Goal: Task Accomplishment & Management: Complete application form

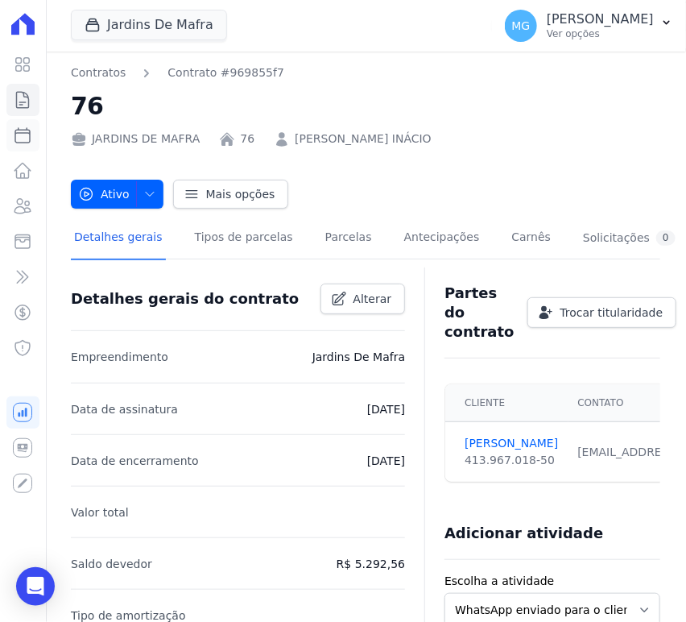
click at [13, 134] on icon at bounding box center [22, 135] width 19 height 19
select select
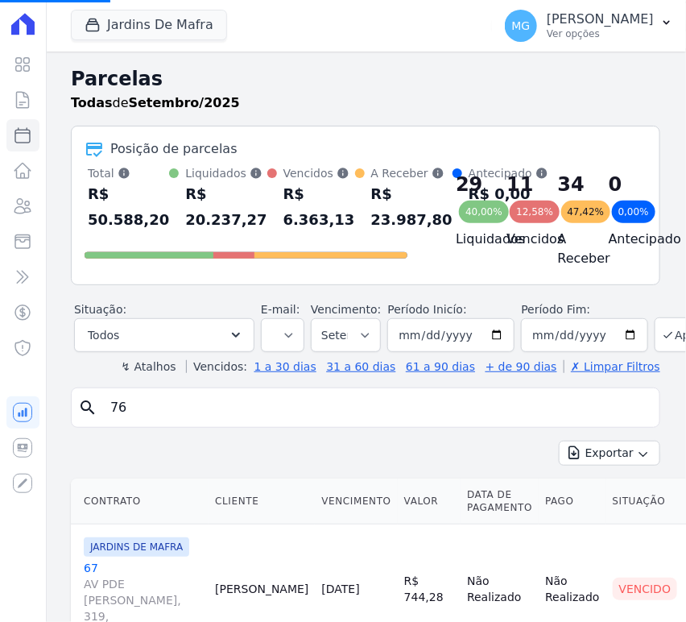
click at [156, 411] on input "76" at bounding box center [377, 408] width 553 height 32
type input "57"
select select
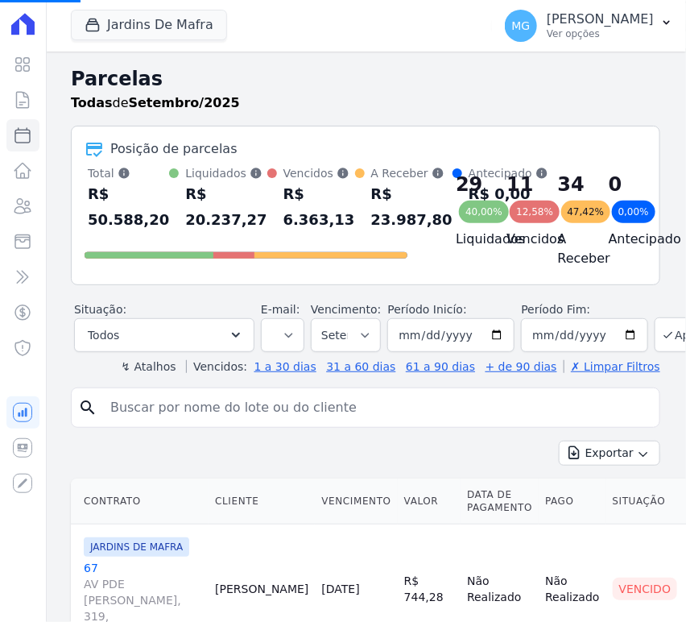
select select
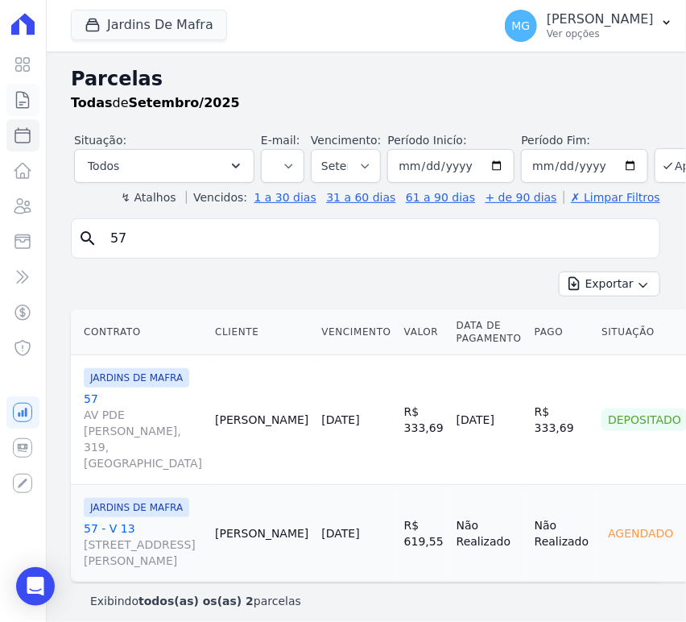
click at [19, 92] on icon at bounding box center [23, 100] width 12 height 16
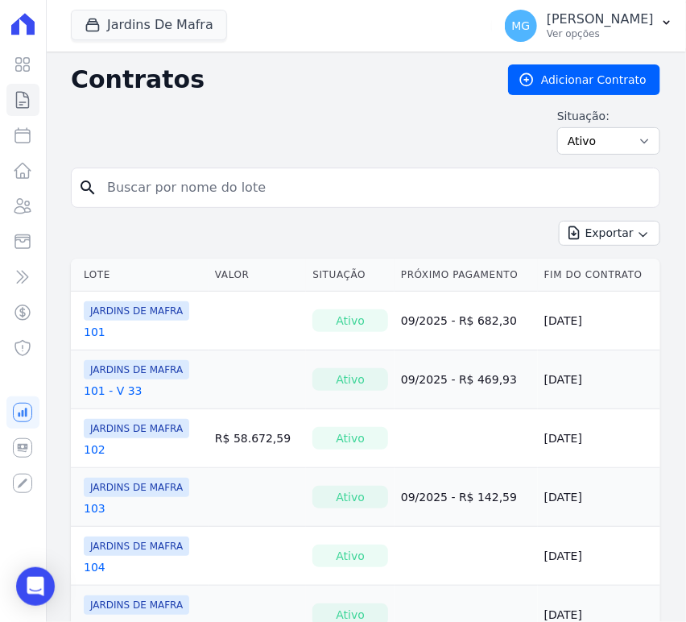
click at [158, 190] on input "search" at bounding box center [375, 188] width 556 height 32
type input "57"
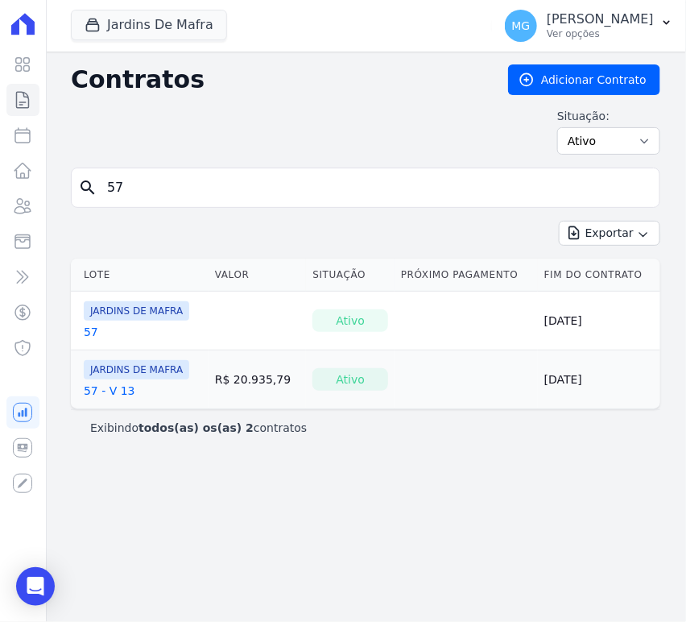
click at [91, 325] on link "57" at bounding box center [91, 332] width 15 height 16
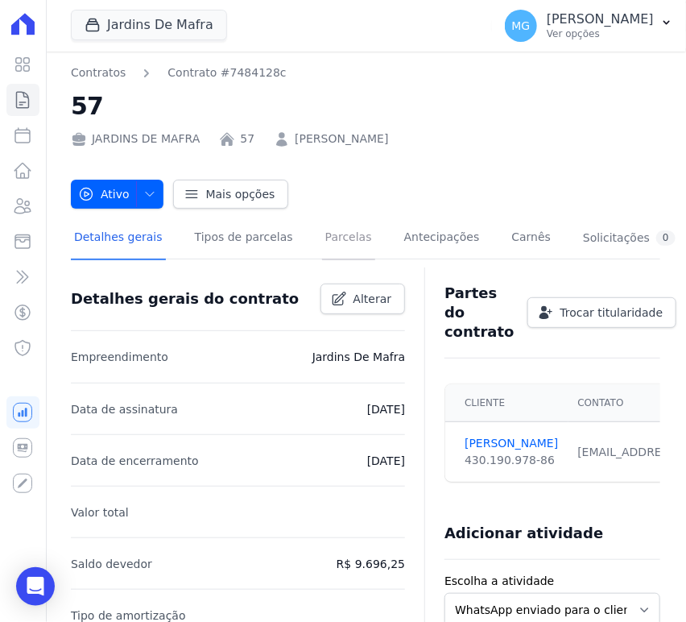
click at [322, 238] on link "Parcelas" at bounding box center [348, 239] width 53 height 43
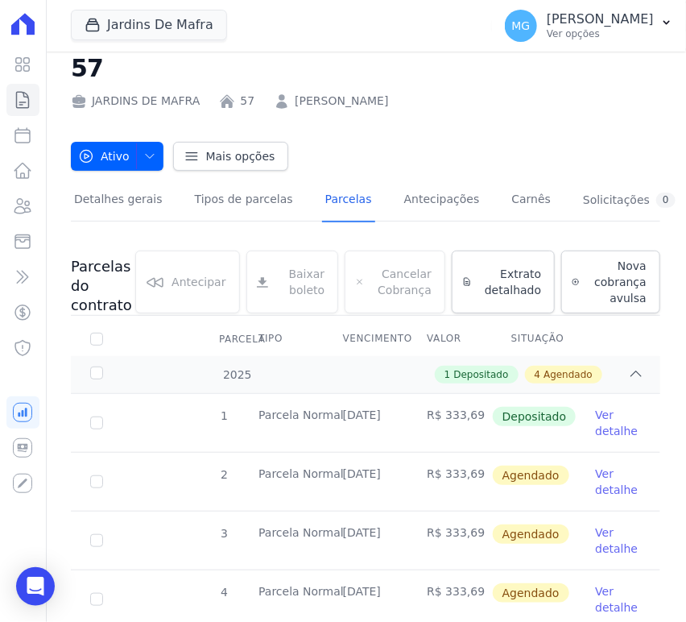
scroll to position [186, 0]
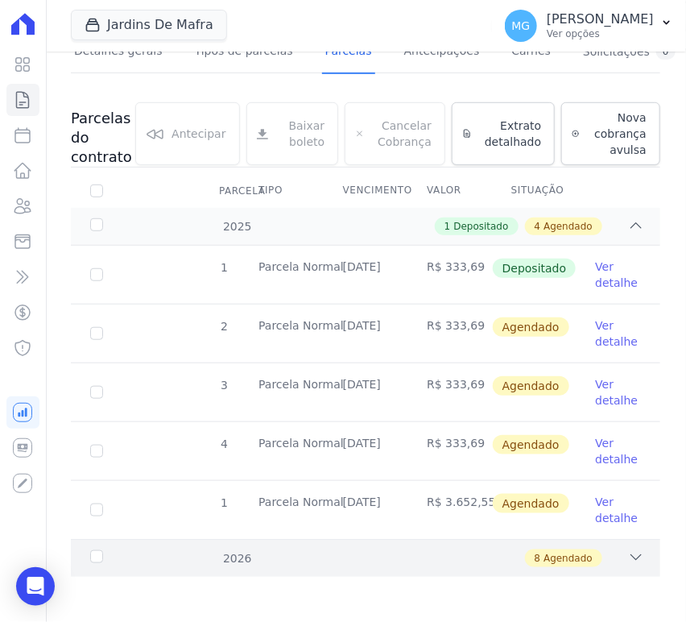
click at [272, 556] on div "8 Agendado" at bounding box center [393, 558] width 501 height 18
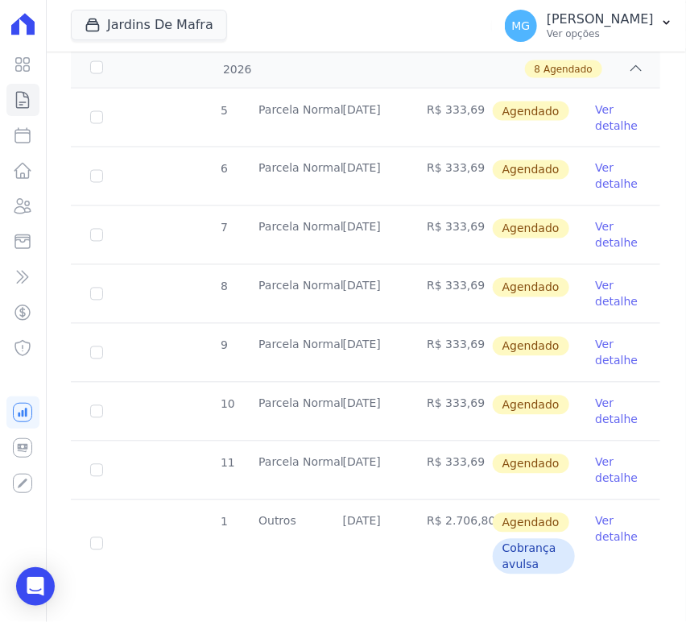
scroll to position [685, 0]
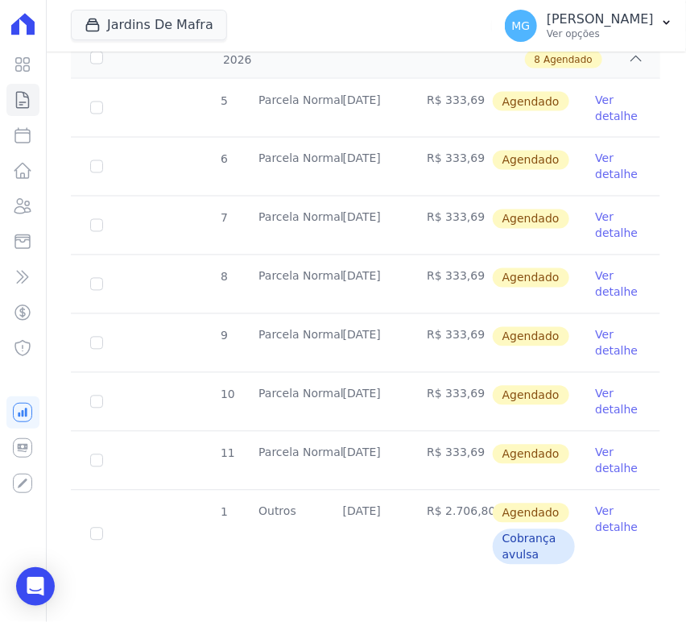
click at [59, 23] on div "Jardins De Mafra CONSTRUTORA MINERVA LTDA JARDINS DE EVORA JARDINS DE MAFRA Apl…" at bounding box center [365, 26] width 641 height 52
click at [58, 29] on div "Jardins De Mafra CONSTRUTORA MINERVA LTDA JARDINS DE EVORA JARDINS DE MAFRA Apl…" at bounding box center [365, 26] width 641 height 52
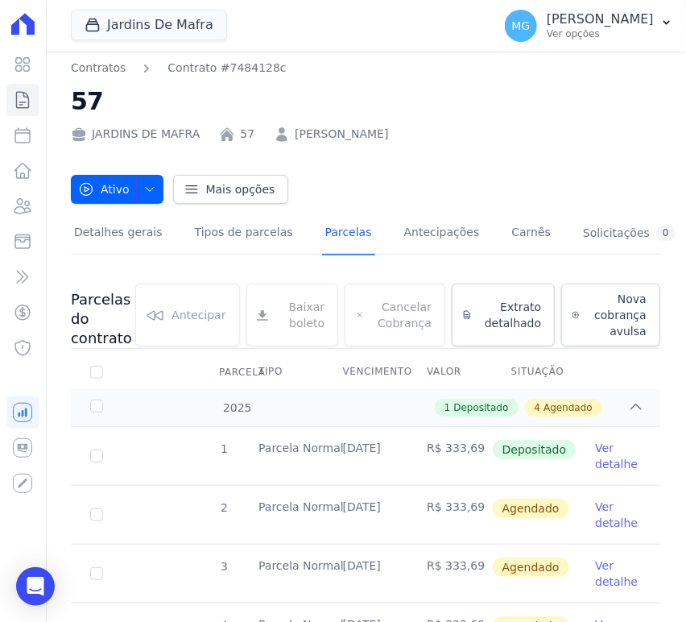
scroll to position [0, 0]
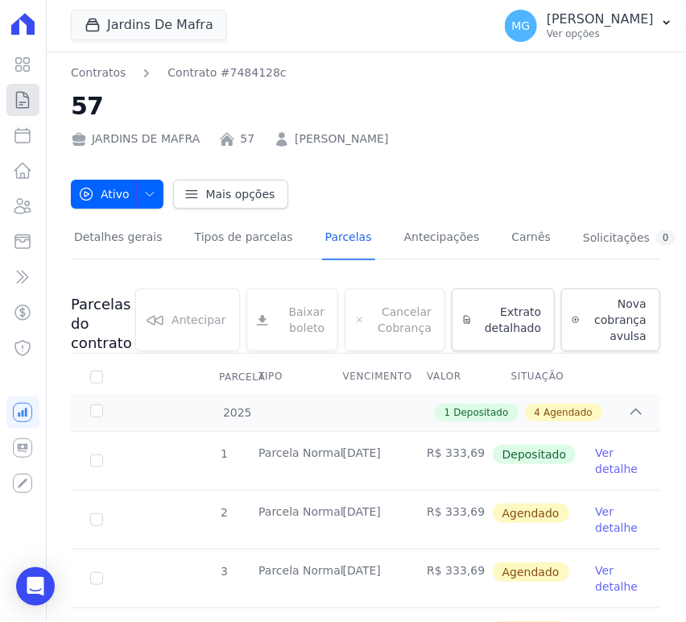
click at [26, 102] on icon at bounding box center [22, 99] width 19 height 19
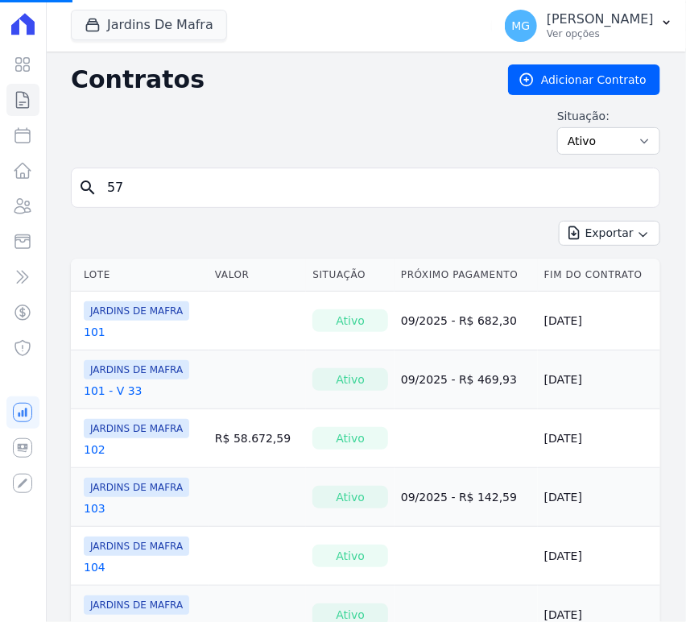
click at [138, 195] on input "57" at bounding box center [375, 188] width 556 height 32
click at [138, 193] on input "57" at bounding box center [375, 188] width 556 height 32
drag, startPoint x: 138, startPoint y: 193, endPoint x: 56, endPoint y: 175, distance: 84.2
type input "49"
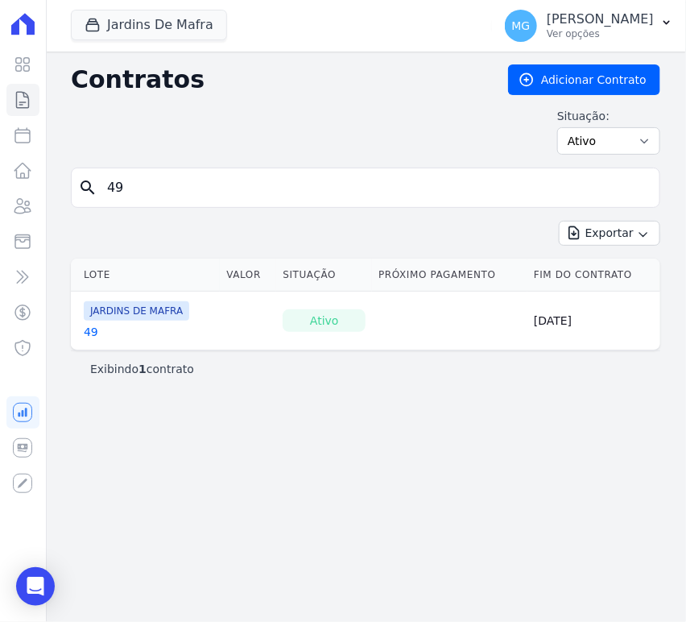
click at [90, 330] on link "49" at bounding box center [91, 332] width 15 height 16
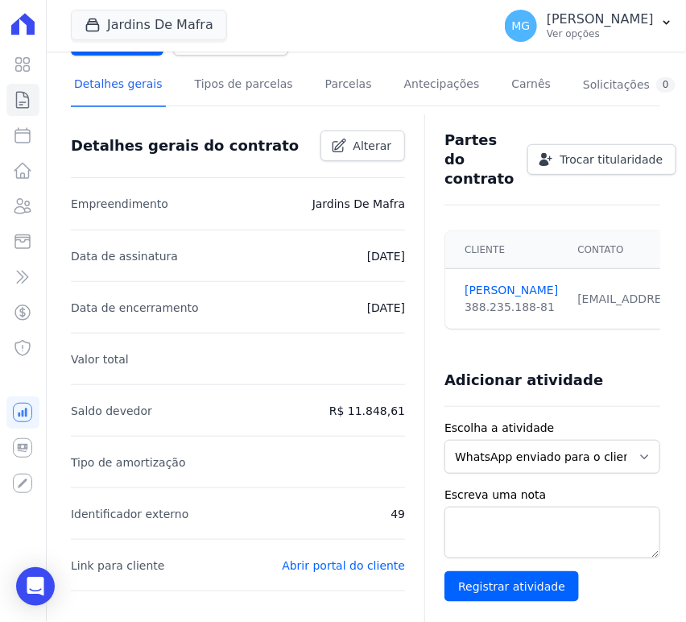
scroll to position [179, 0]
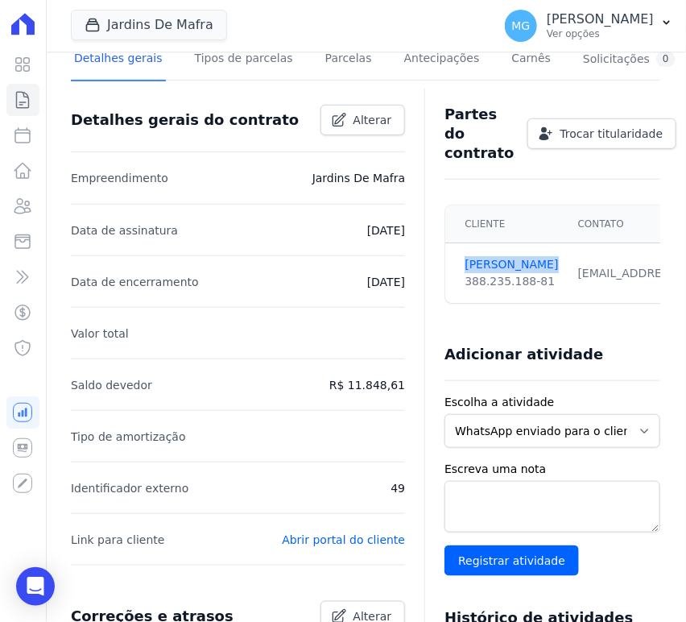
drag, startPoint x: 455, startPoint y: 259, endPoint x: 540, endPoint y: 265, distance: 84.8
click at [540, 265] on td "IGOR FERREIRA 388.235.188-81" at bounding box center [507, 273] width 122 height 60
copy link "[PERSON_NAME]"
click at [23, 178] on icon at bounding box center [23, 171] width 16 height 15
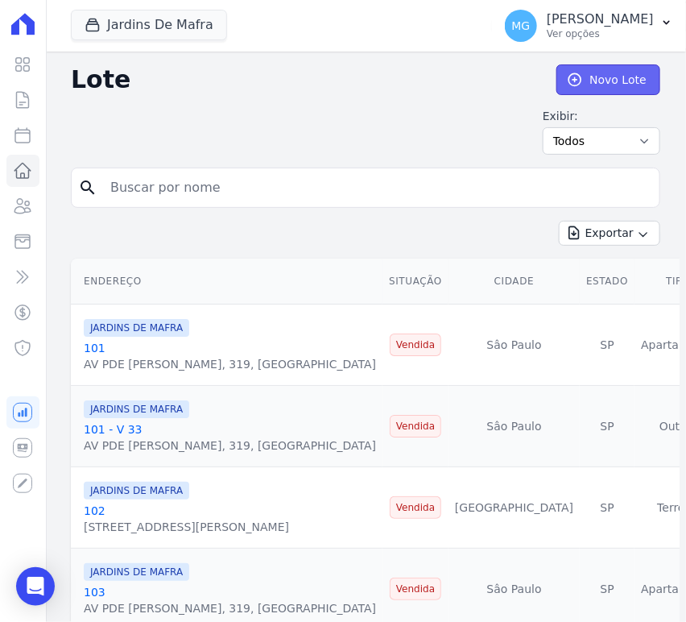
click at [608, 87] on link "Novo Lote" at bounding box center [609, 79] width 104 height 31
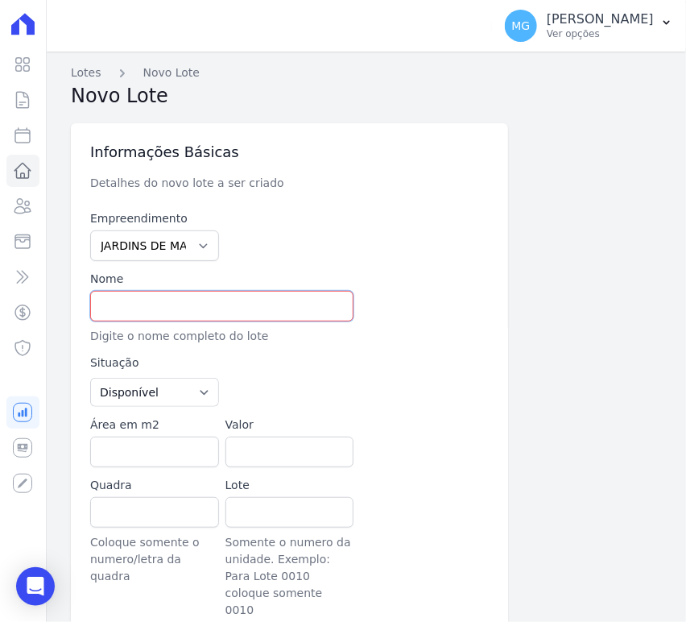
click at [135, 304] on input "text" at bounding box center [221, 306] width 263 height 31
type input "42 - PISOS"
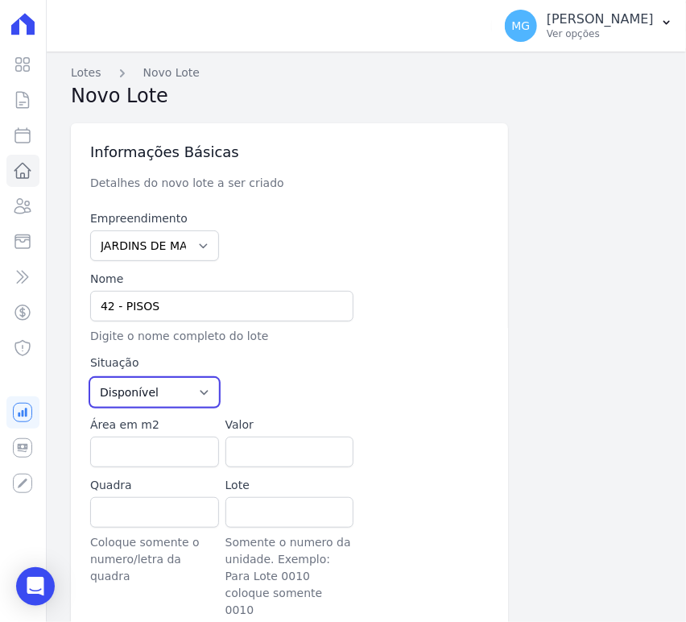
click at [176, 392] on select "Disponível Vendida Reservada Indisponível" at bounding box center [154, 392] width 129 height 29
select select "sold"
click at [90, 378] on select "Disponível Vendida Reservada Indisponível" at bounding box center [154, 392] width 129 height 29
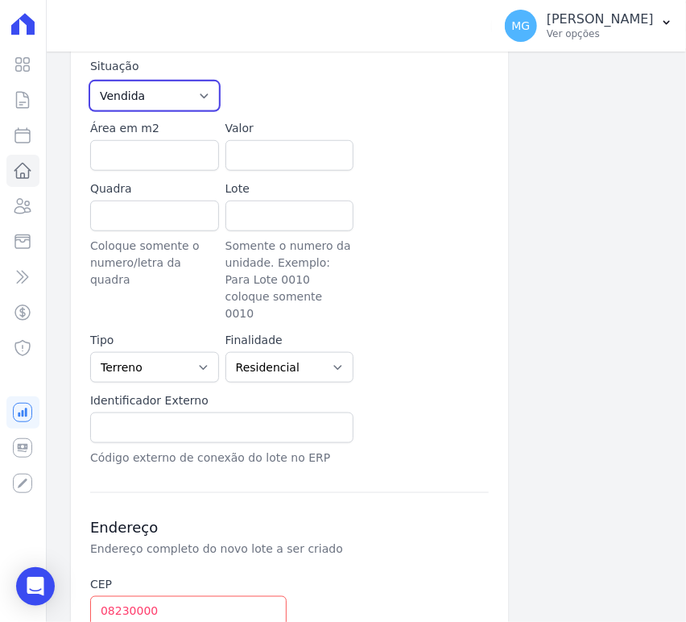
scroll to position [298, 0]
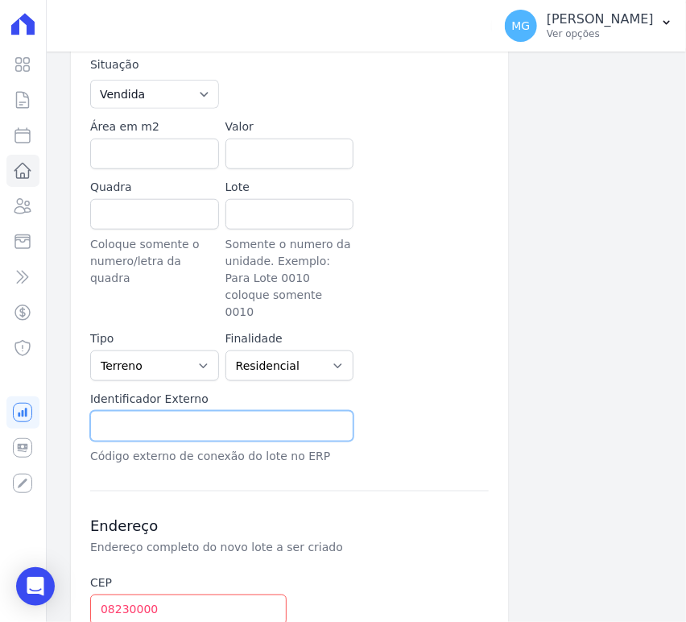
click at [146, 411] on input "text" at bounding box center [221, 426] width 263 height 31
type input "49 - PISOS"
click at [377, 383] on div "Empreendimento JARDINS DE EVORA JARDINS DE MAFRA Nome 42 - PISOS Digite o nome …" at bounding box center [289, 188] width 399 height 553
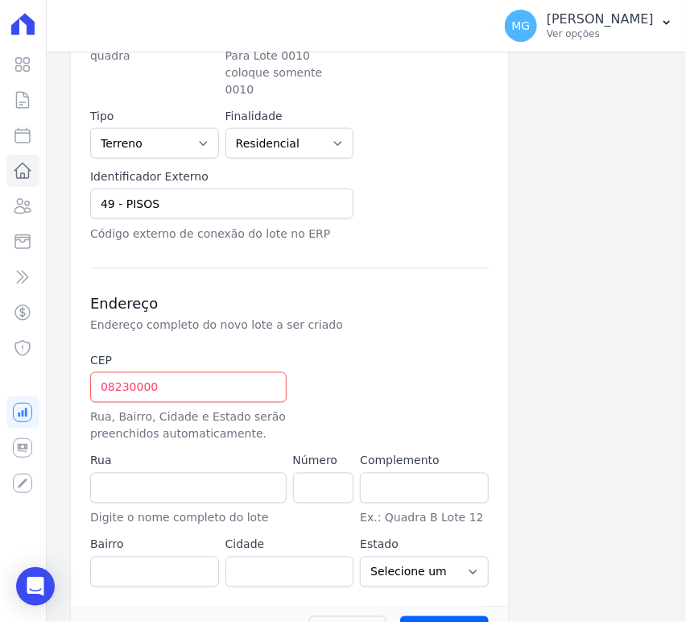
scroll to position [537, 0]
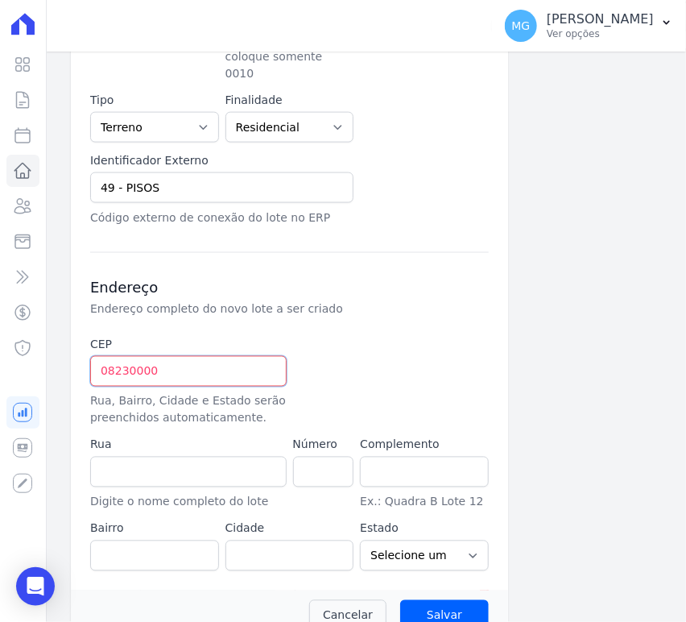
click at [238, 363] on input "08230000" at bounding box center [188, 371] width 197 height 31
type input "08.230-000"
type input "Avenida Padre Gregório Mafra"
type input "Vila Taquari"
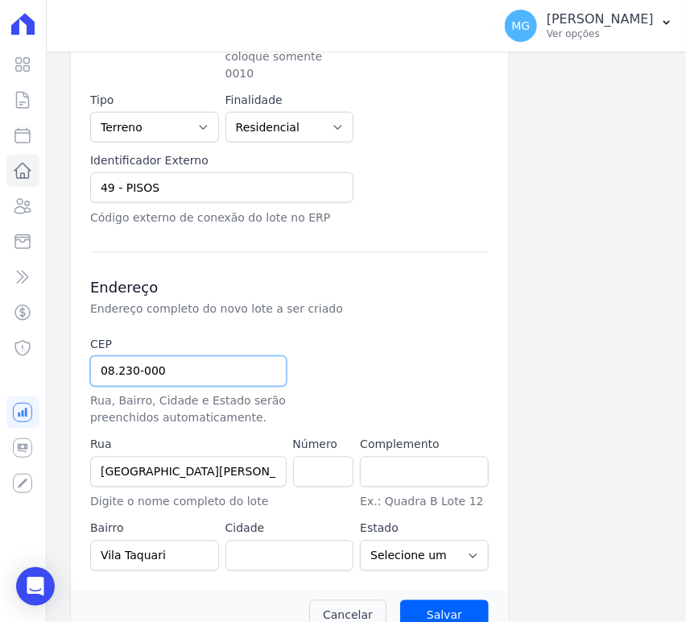
type input "São Paulo"
select select "SP"
type input "08.230-000"
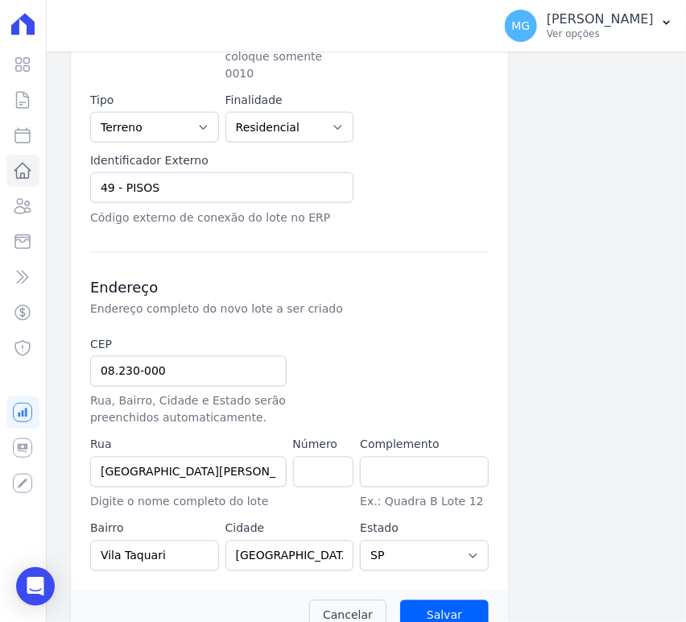
click at [445, 341] on div "CEP 08.230-000 Rua, Bairro, Cidade e Estado serão preenchidos automaticamente. …" at bounding box center [289, 454] width 399 height 234
click at [307, 457] on input "number" at bounding box center [323, 472] width 61 height 31
click at [414, 458] on input "text" at bounding box center [424, 472] width 129 height 31
click at [374, 400] on div at bounding box center [357, 382] width 129 height 90
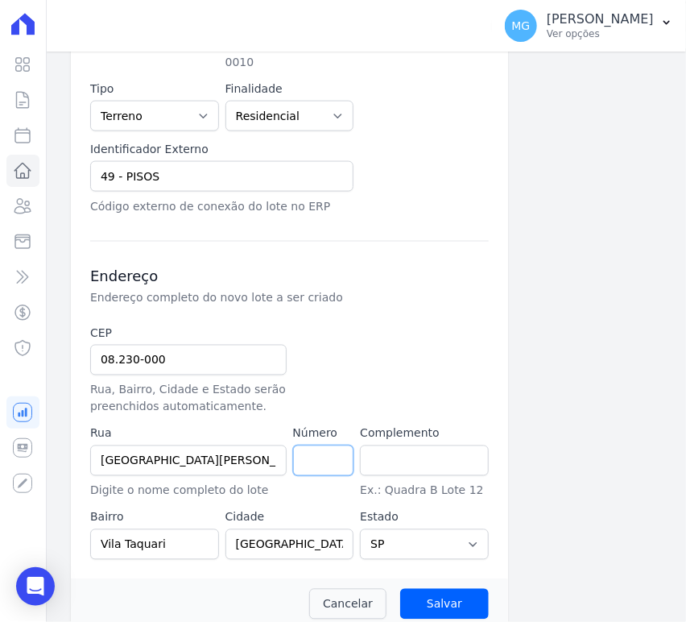
click at [317, 446] on input "number" at bounding box center [323, 461] width 61 height 31
type input "136"
click at [404, 375] on div at bounding box center [357, 370] width 129 height 90
click at [449, 589] on input "Salvar" at bounding box center [444, 604] width 89 height 31
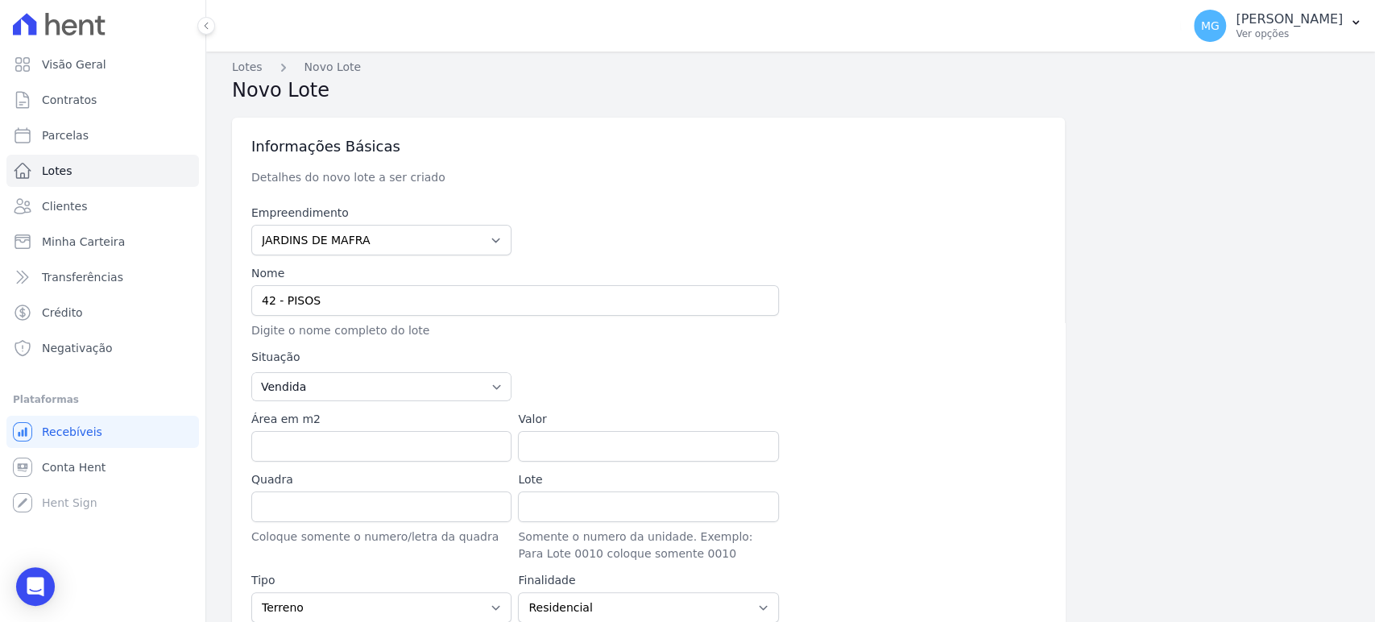
scroll to position [0, 0]
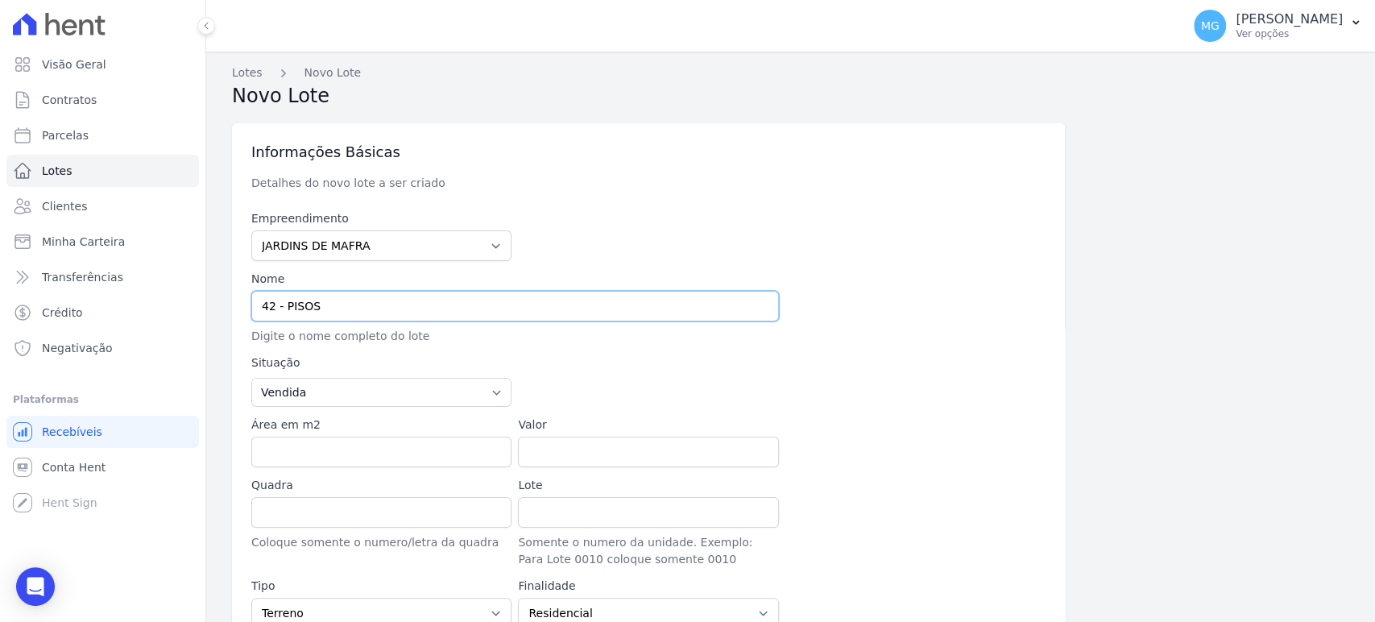
click at [272, 305] on input "42 - PISOS" at bounding box center [515, 306] width 528 height 31
type input "49 - PISOS"
click at [539, 215] on div at bounding box center [648, 235] width 260 height 51
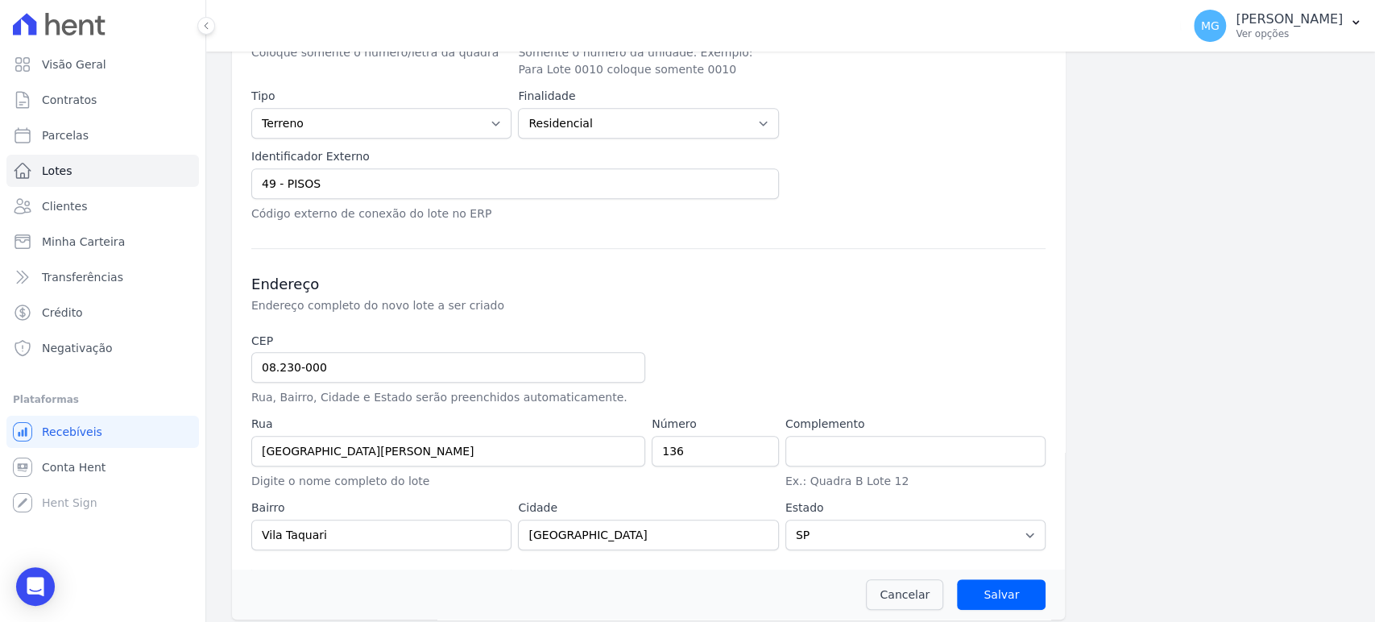
scroll to position [498, 0]
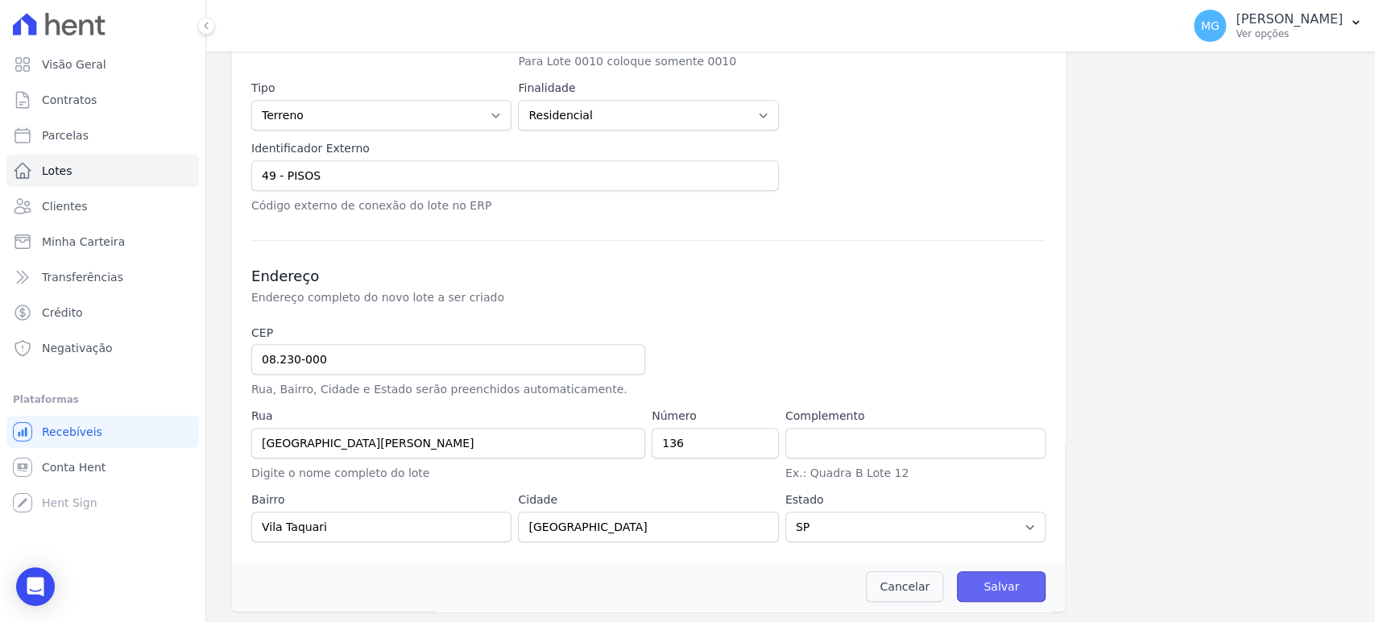
click at [686, 584] on input "Salvar" at bounding box center [1001, 586] width 89 height 31
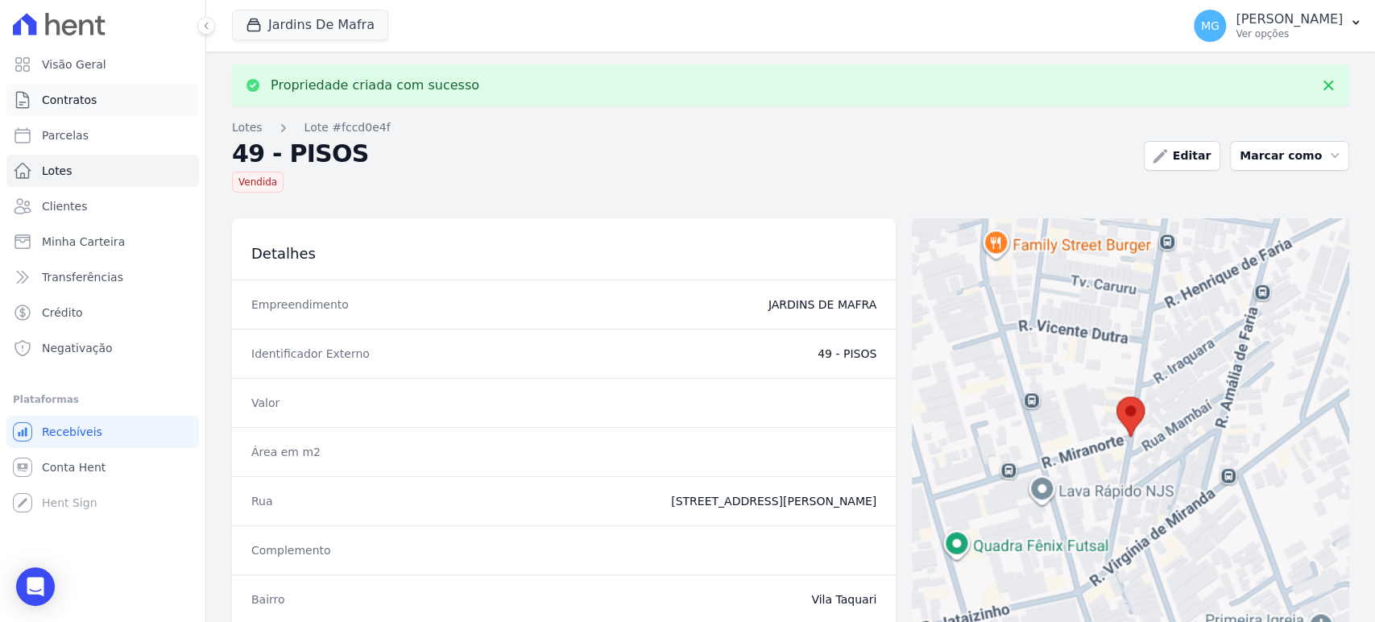
click at [64, 102] on span "Contratos" at bounding box center [69, 100] width 55 height 16
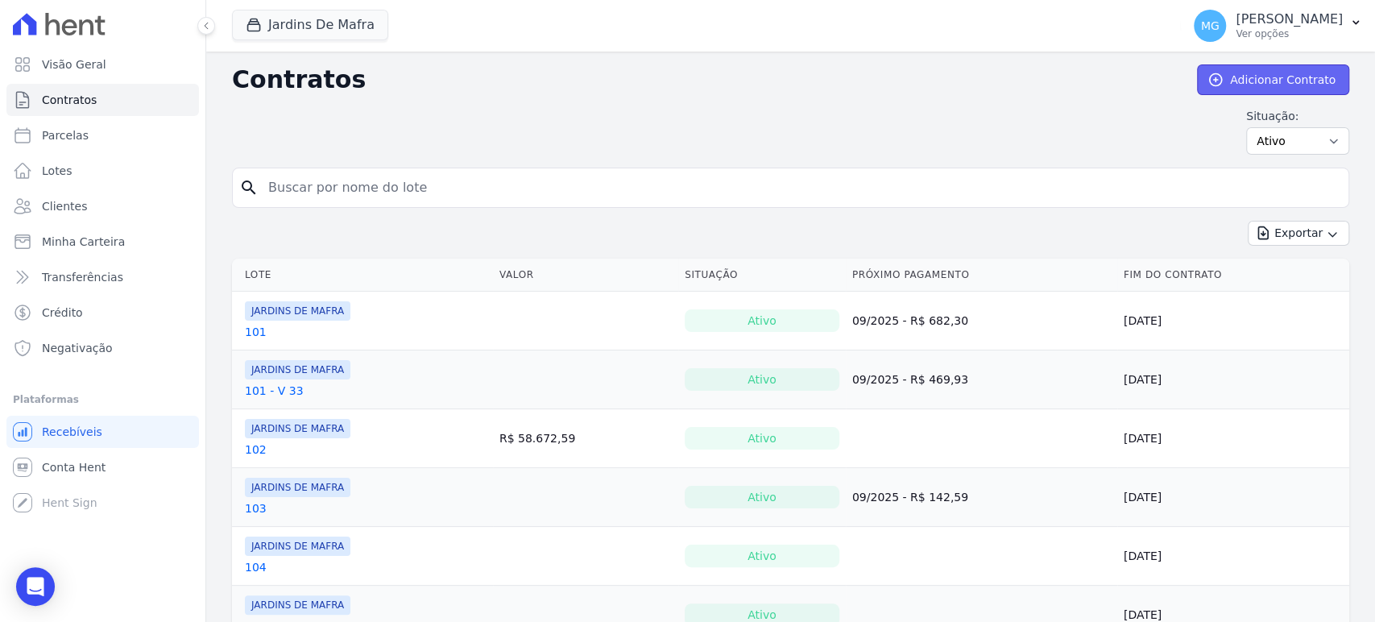
click at [686, 77] on link "Adicionar Contrato" at bounding box center [1273, 79] width 152 height 31
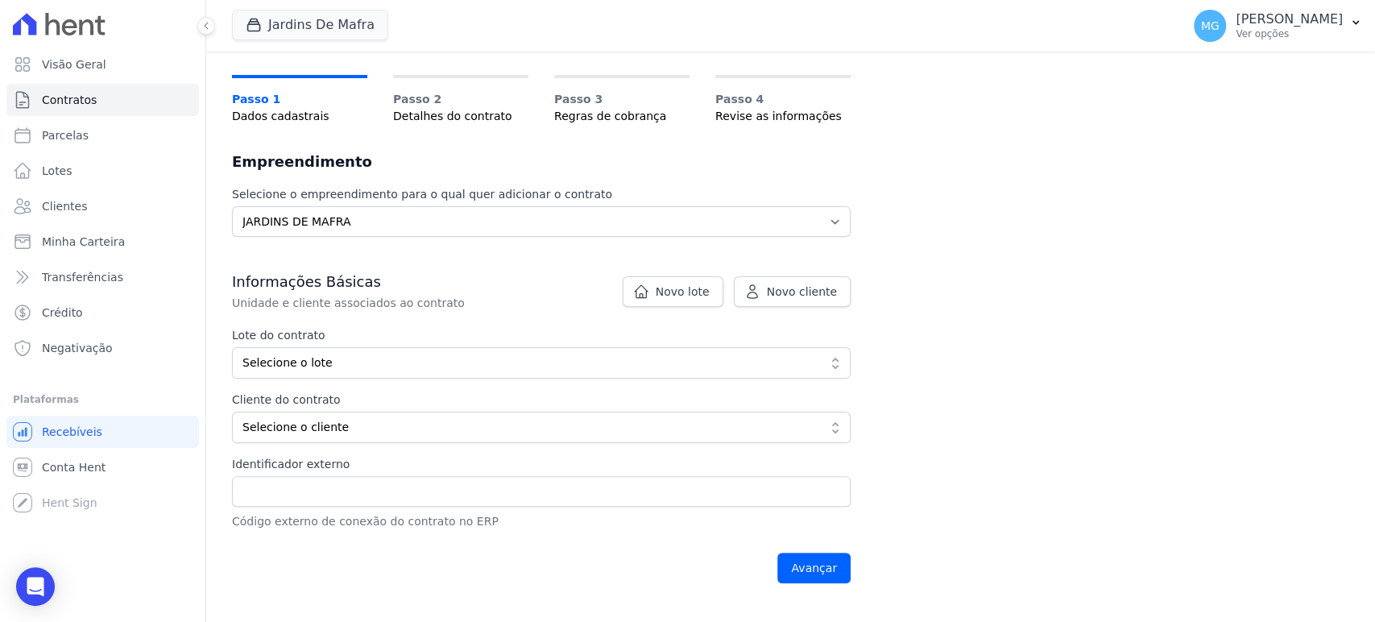
scroll to position [119, 0]
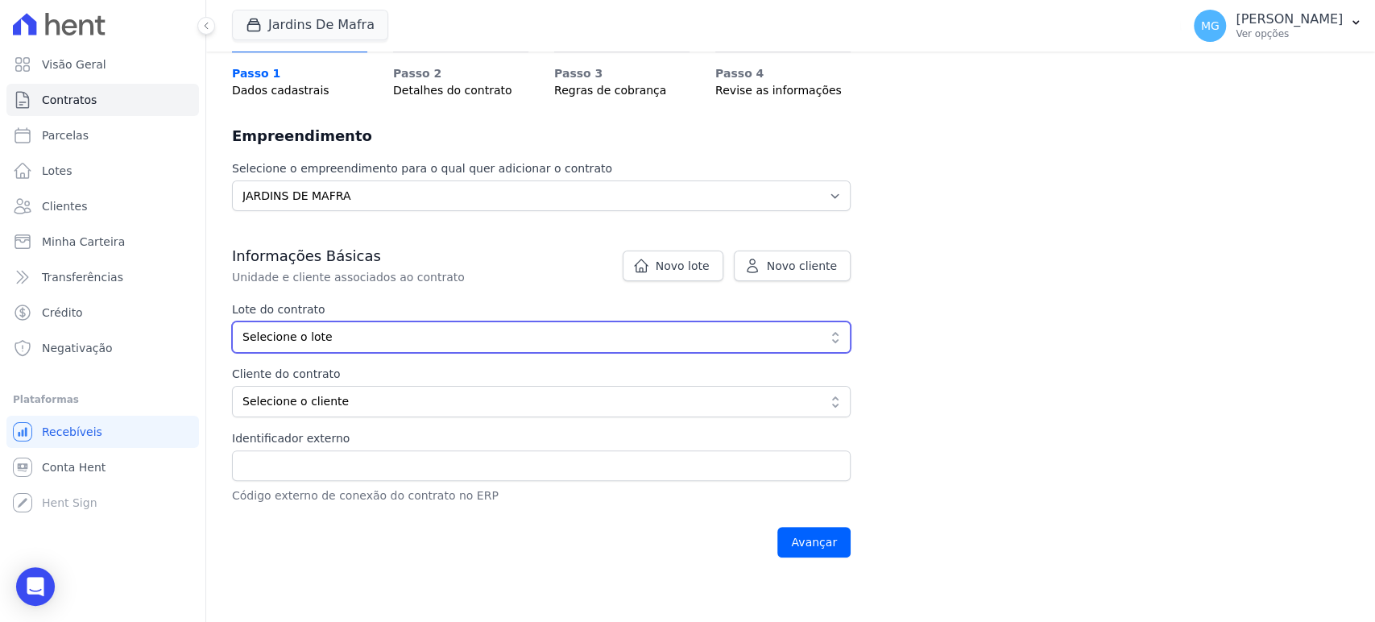
click at [335, 344] on span "Selecione o lote" at bounding box center [529, 337] width 575 height 17
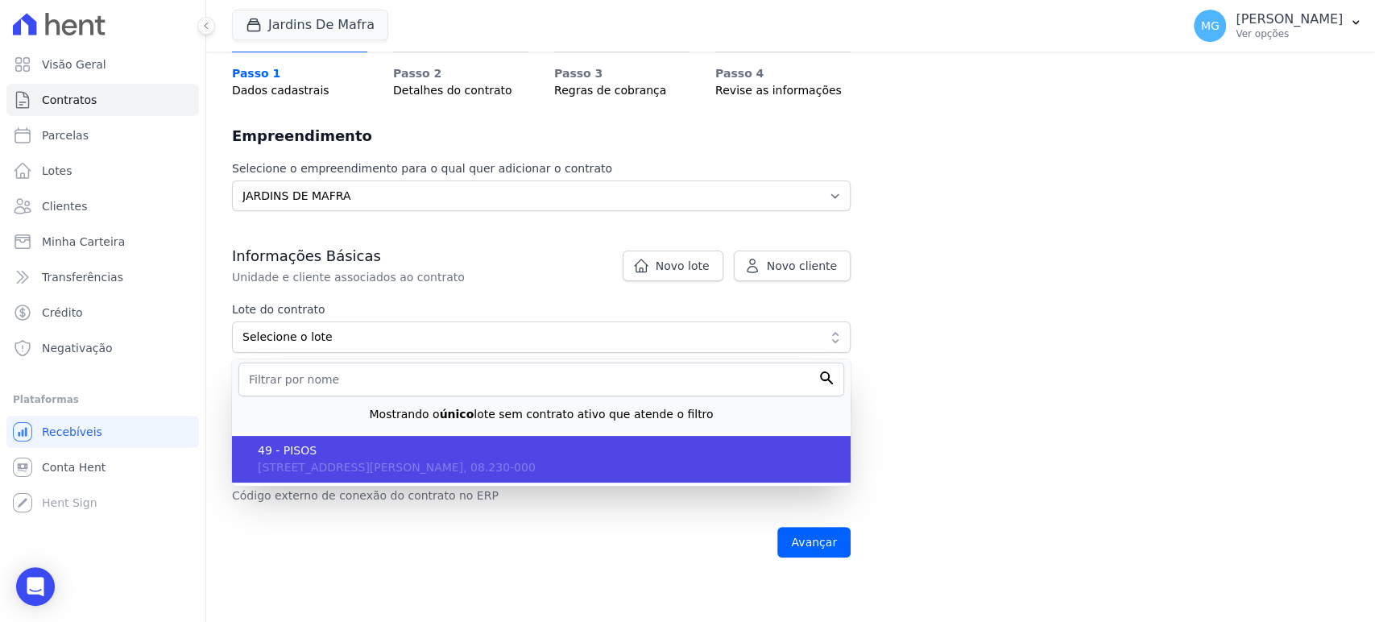
click at [305, 457] on span "49 - PISOS" at bounding box center [548, 450] width 580 height 17
type input "fccd0e4f-6967-4aa3-a533-1462241c4f2e"
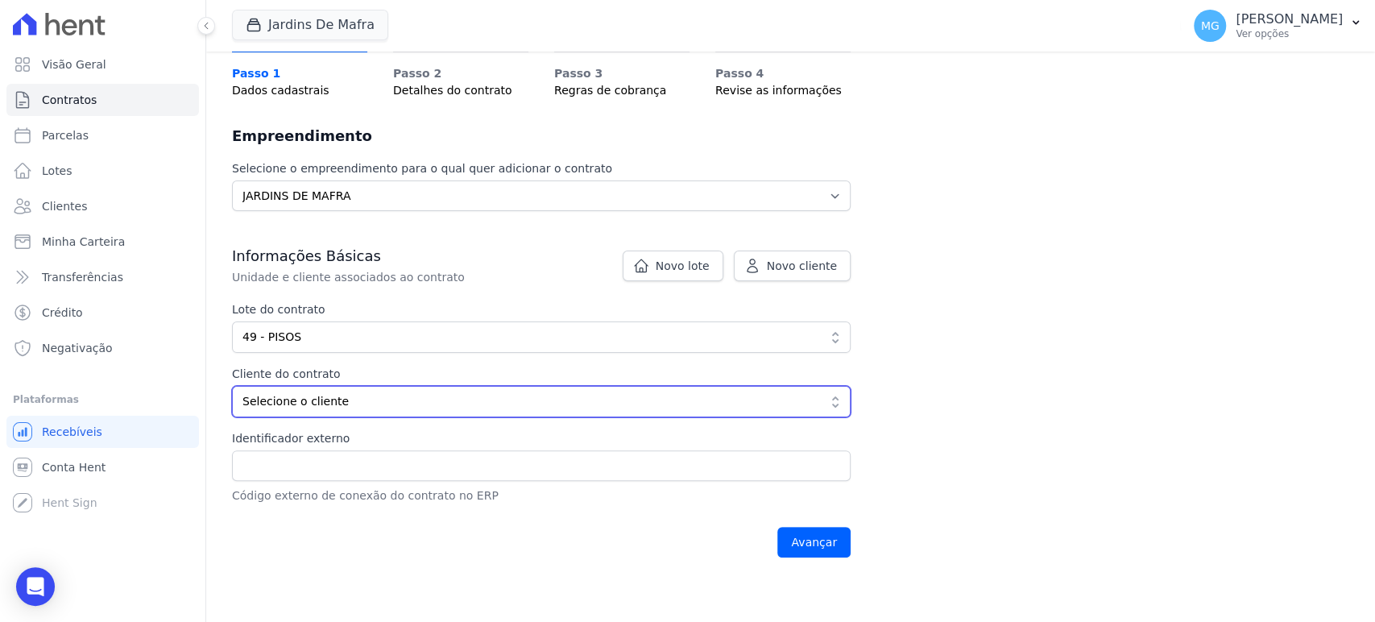
click at [317, 407] on span "Selecione o cliente" at bounding box center [529, 401] width 575 height 17
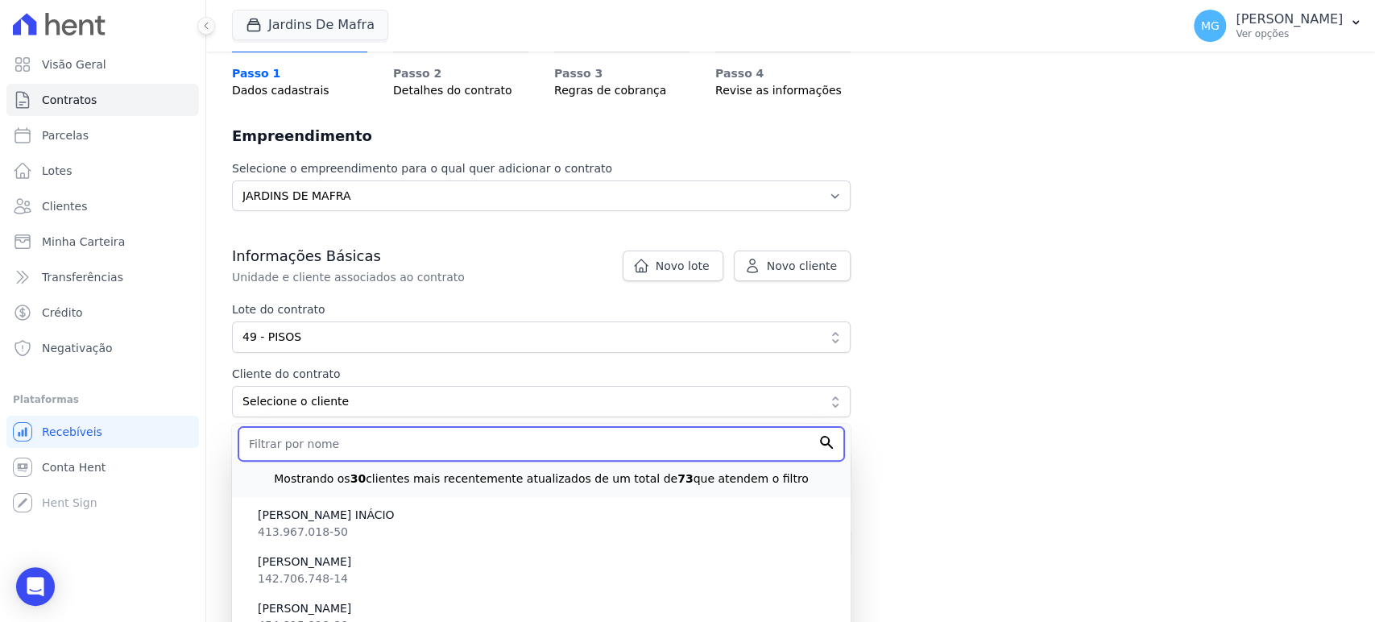
click at [296, 441] on input "text" at bounding box center [541, 444] width 606 height 34
paste input "[PERSON_NAME]"
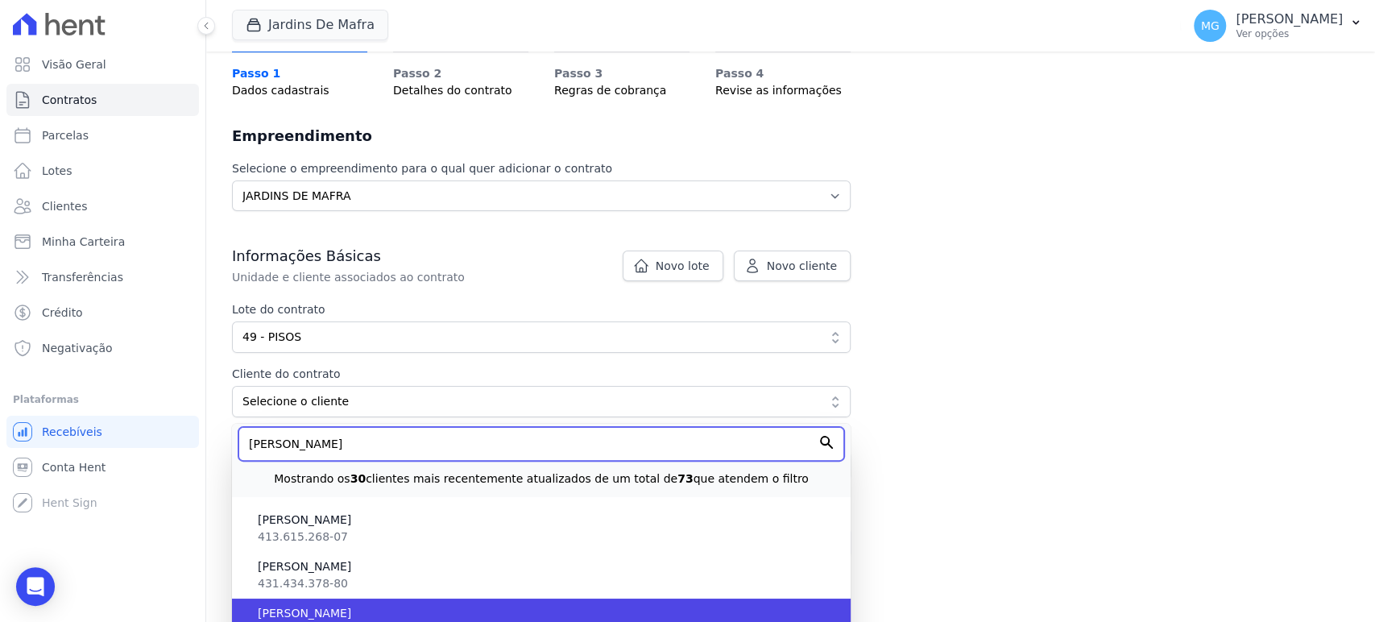
scroll to position [238, 0]
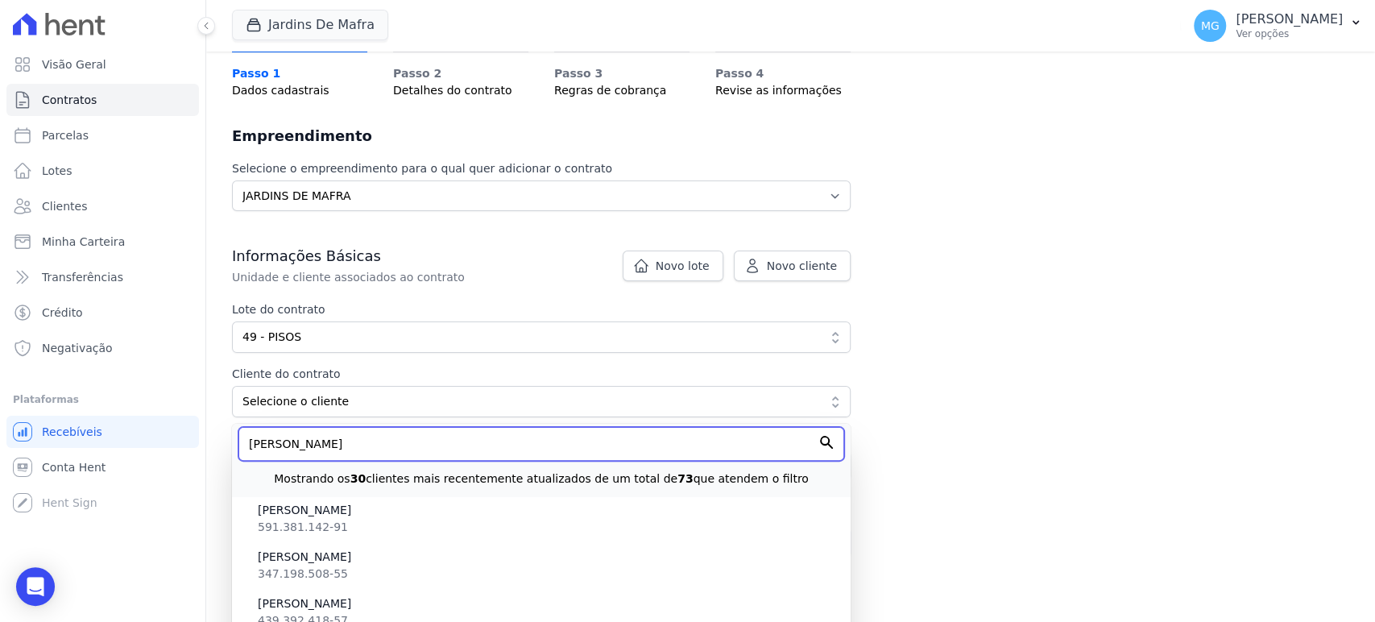
click at [686, 436] on input "[PERSON_NAME]" at bounding box center [541, 444] width 606 height 34
type input "[PERSON_NAME]"
click at [686, 527] on input "Avançar" at bounding box center [813, 542] width 73 height 31
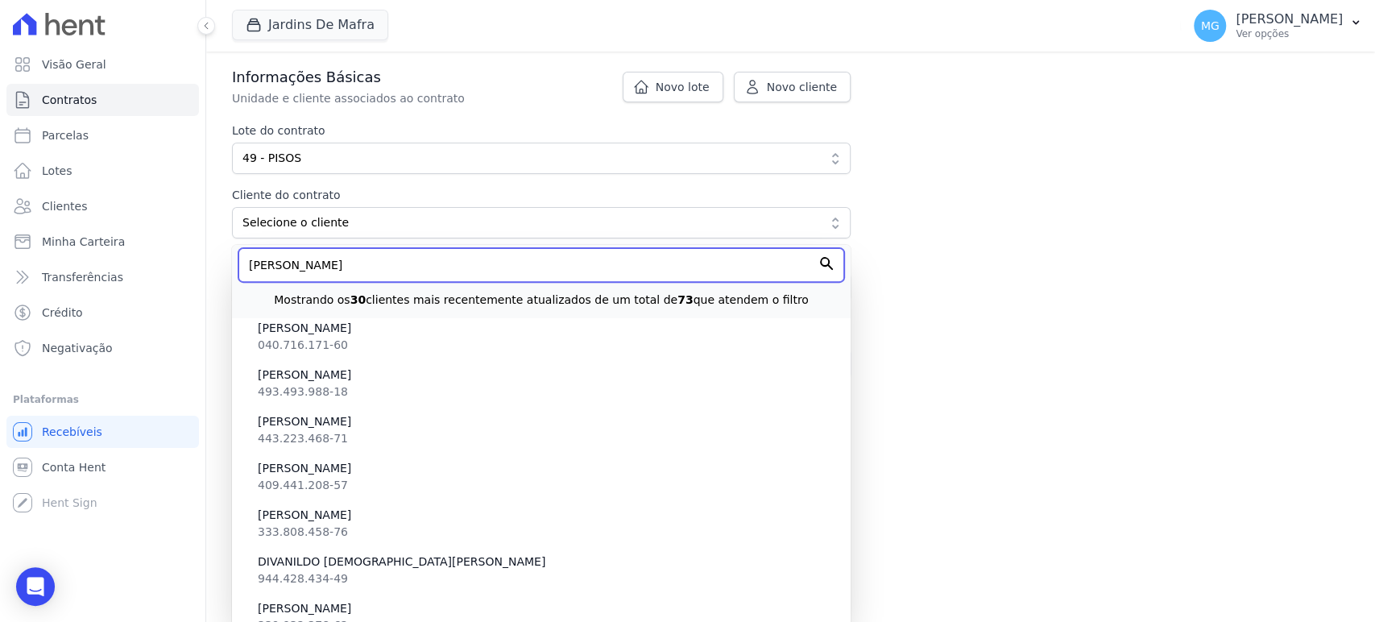
scroll to position [653, 0]
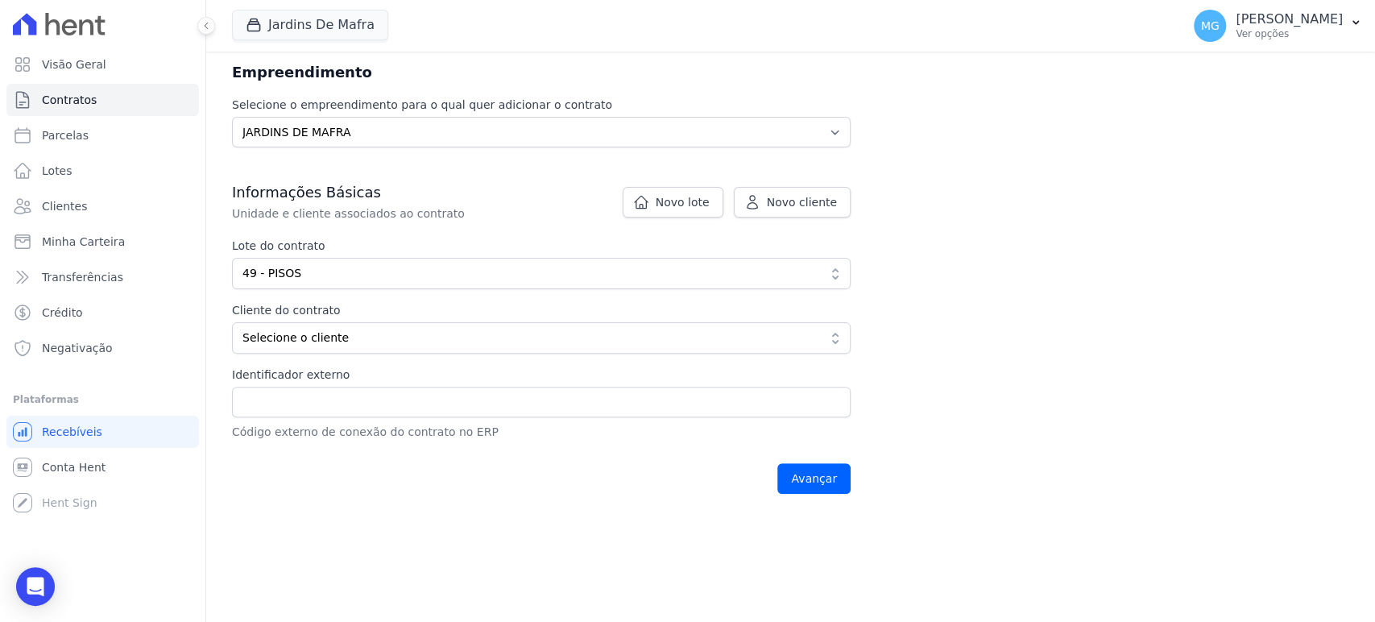
scroll to position [238, 0]
click at [311, 329] on span "Selecione o cliente" at bounding box center [529, 337] width 575 height 17
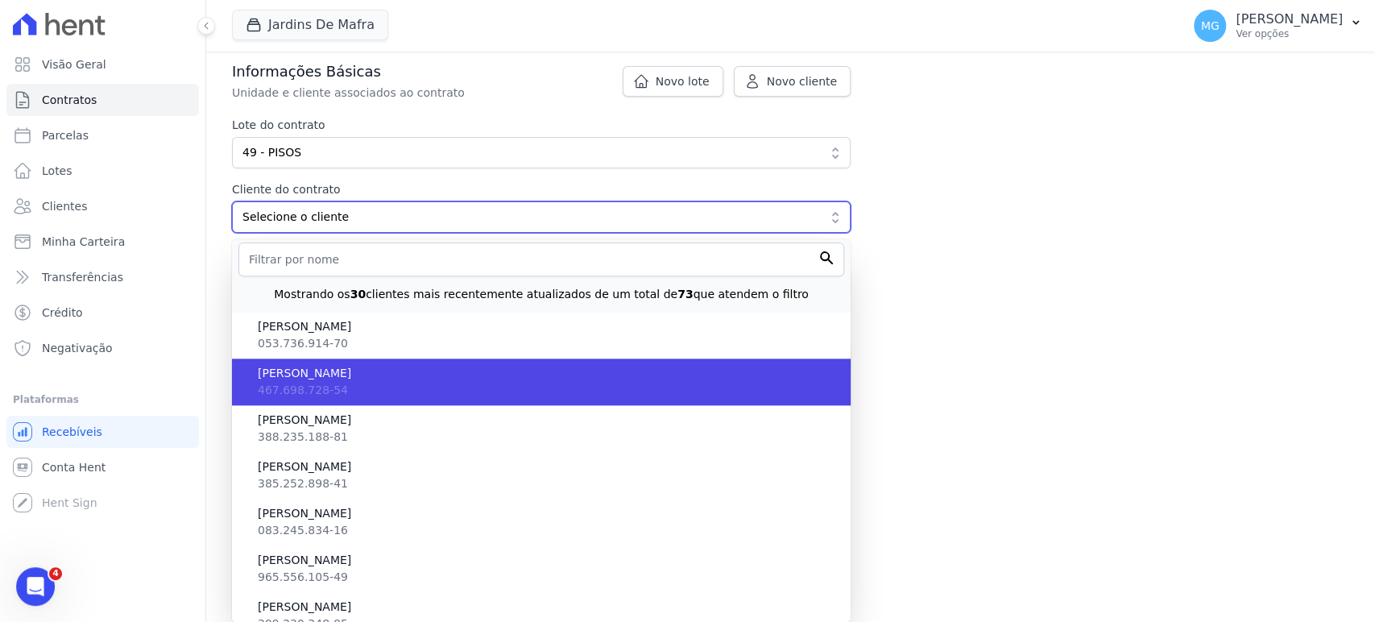
scroll to position [302, 0]
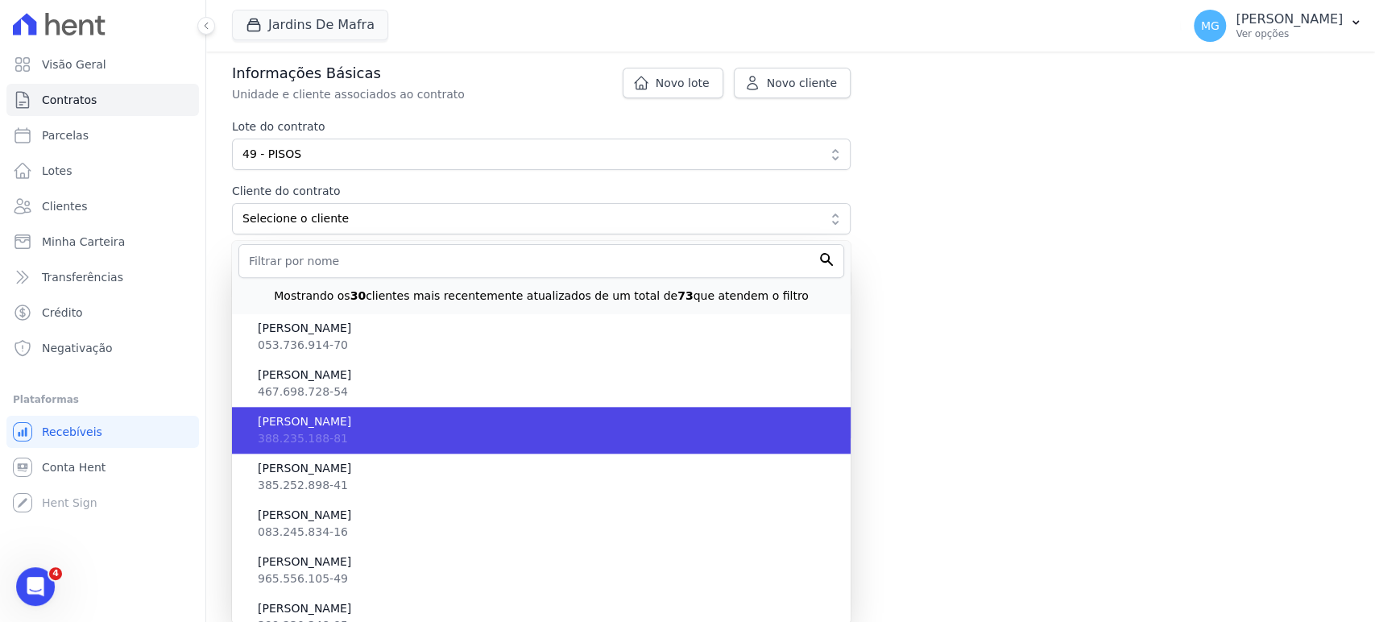
click at [359, 413] on span "[PERSON_NAME]" at bounding box center [548, 421] width 580 height 17
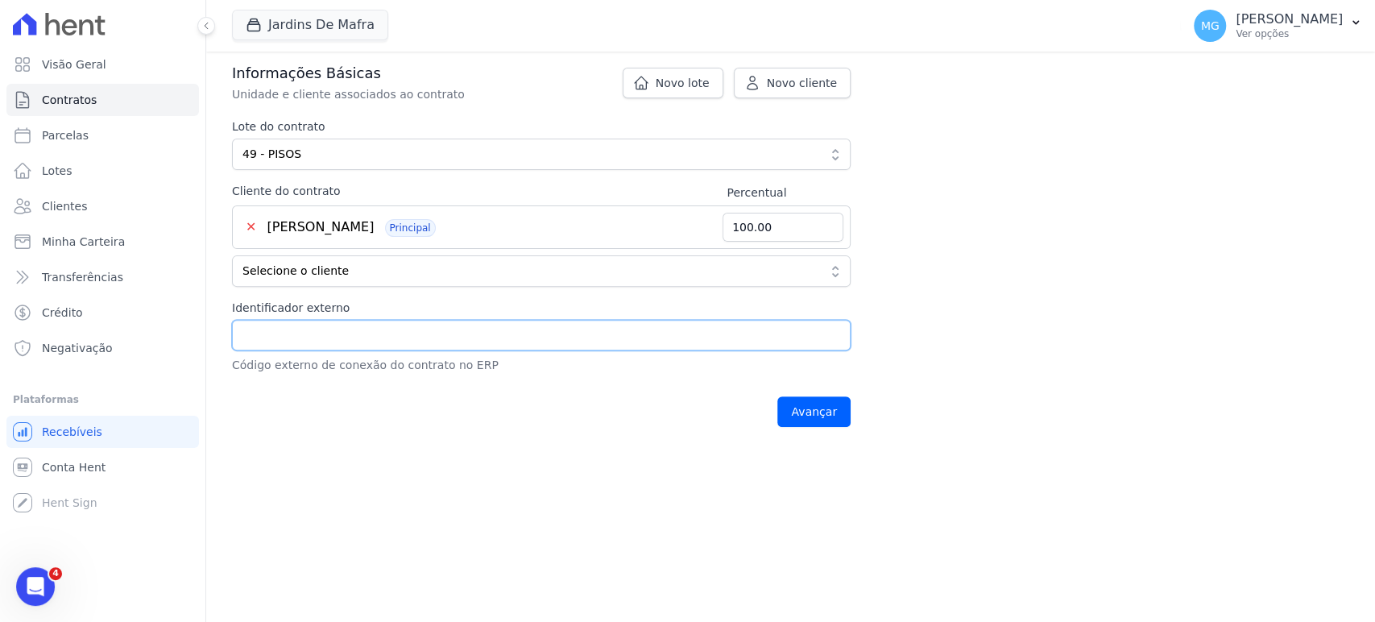
click at [267, 333] on input "Identificador externo" at bounding box center [541, 335] width 619 height 31
type input "49 - PISOS"
click at [827, 408] on input "Avançar" at bounding box center [813, 411] width 73 height 31
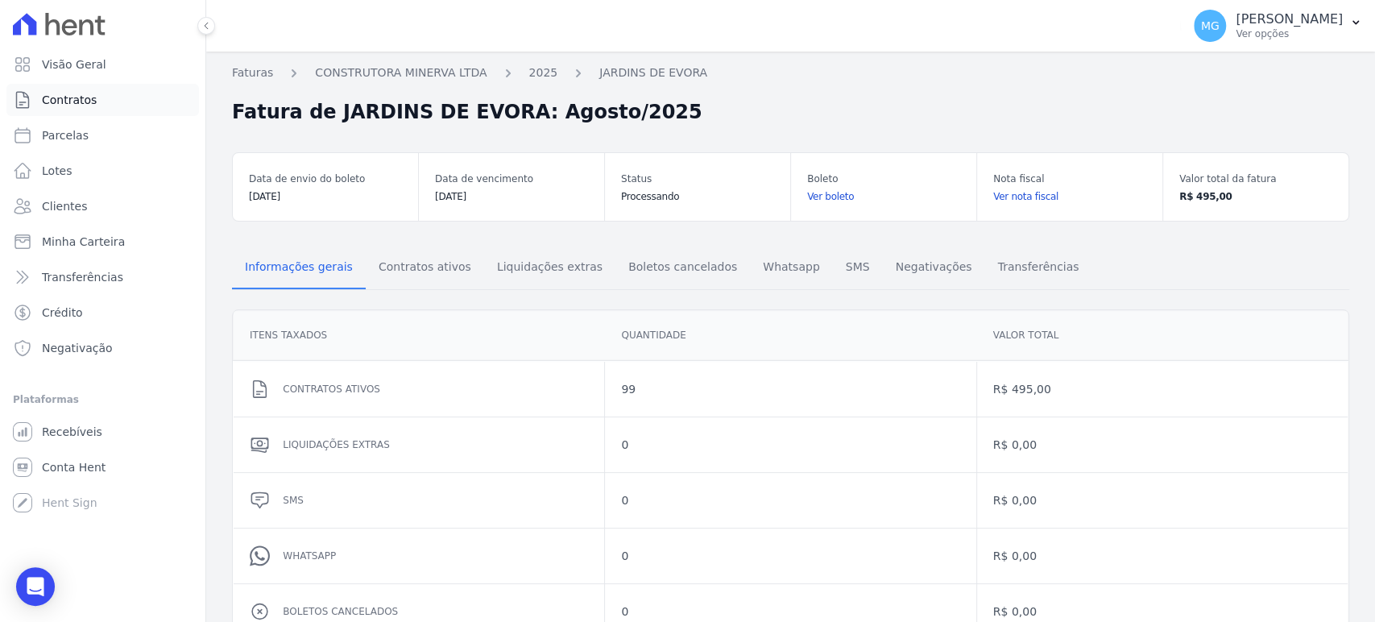
click at [60, 106] on span "Contratos" at bounding box center [69, 100] width 55 height 16
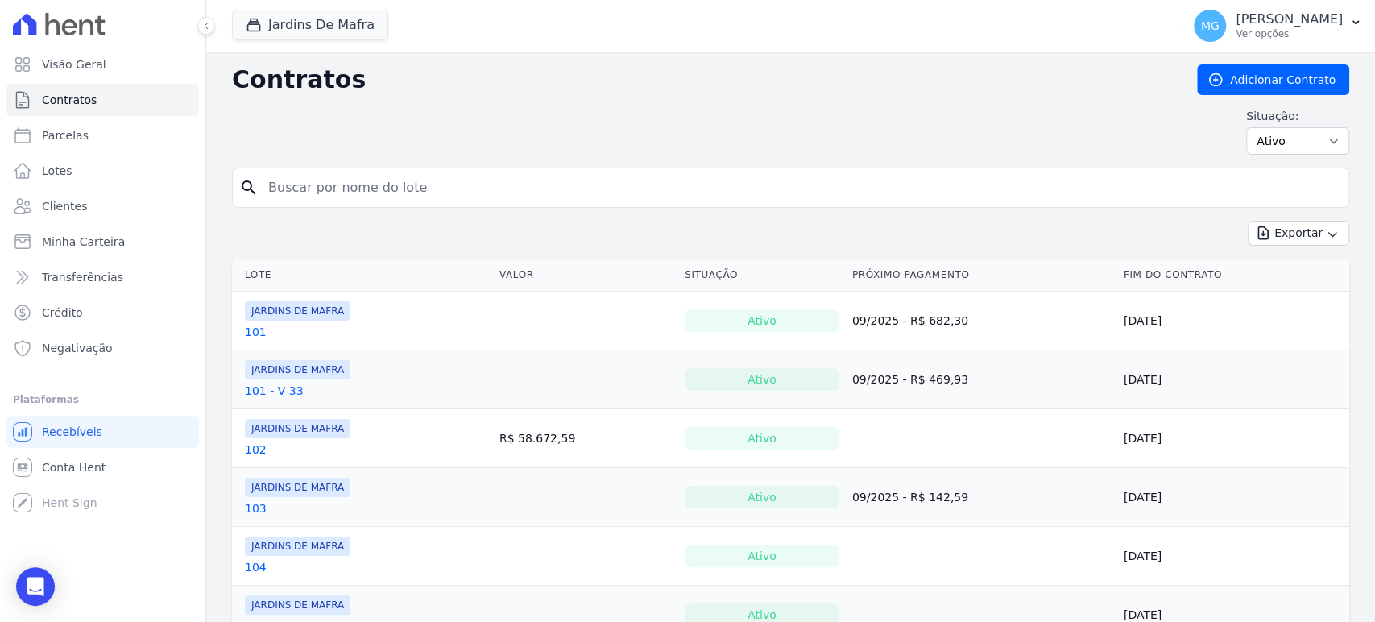
click at [335, 192] on input "search" at bounding box center [801, 188] width 1084 height 32
type input "49"
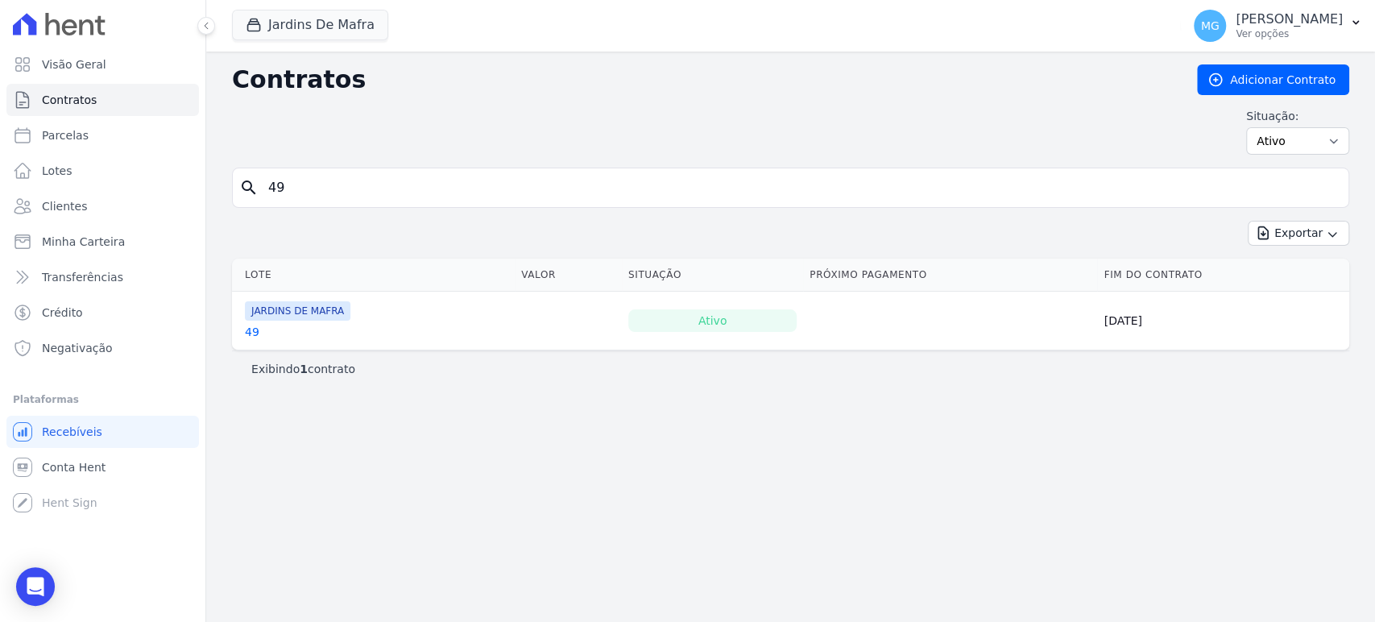
click at [257, 330] on link "49" at bounding box center [252, 332] width 15 height 16
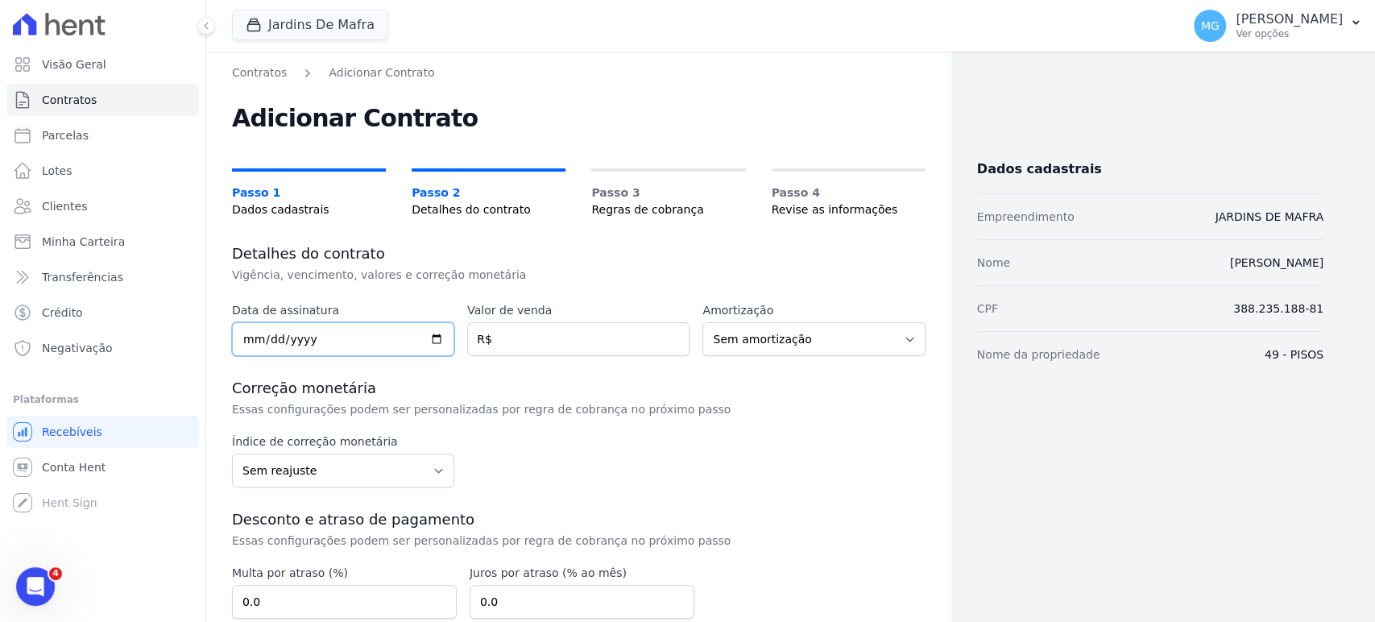
click at [253, 338] on input "date" at bounding box center [343, 339] width 222 height 34
type input "20202-09-01"
type input "2025-09-01"
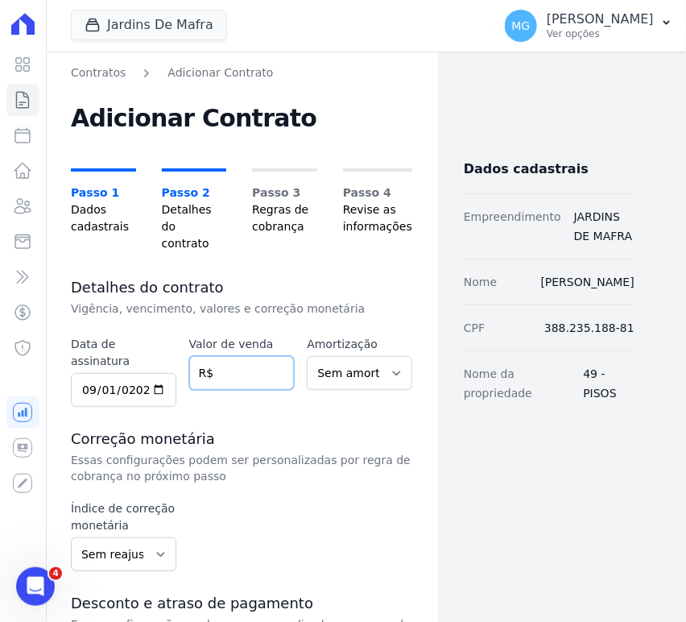
click at [236, 366] on input "number" at bounding box center [242, 373] width 106 height 34
type input "3938.50"
click at [343, 301] on p "Vigência, vencimento, valores e correção monetária" at bounding box center [242, 309] width 342 height 16
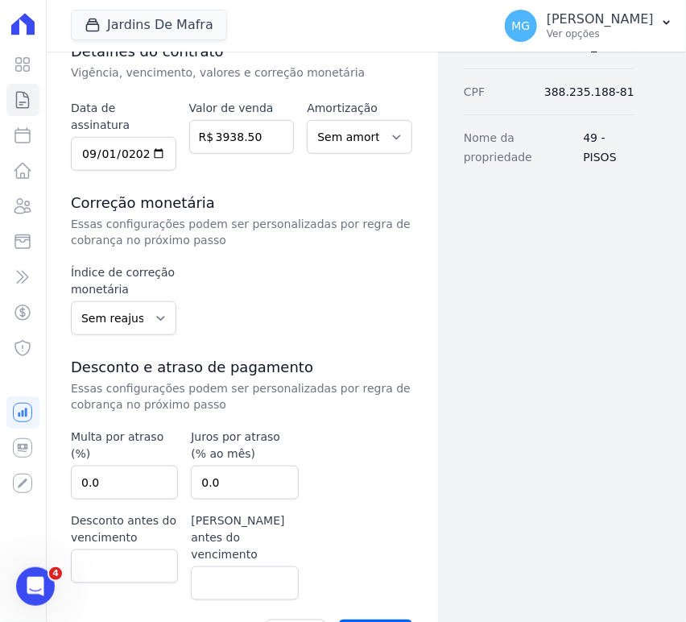
scroll to position [238, 0]
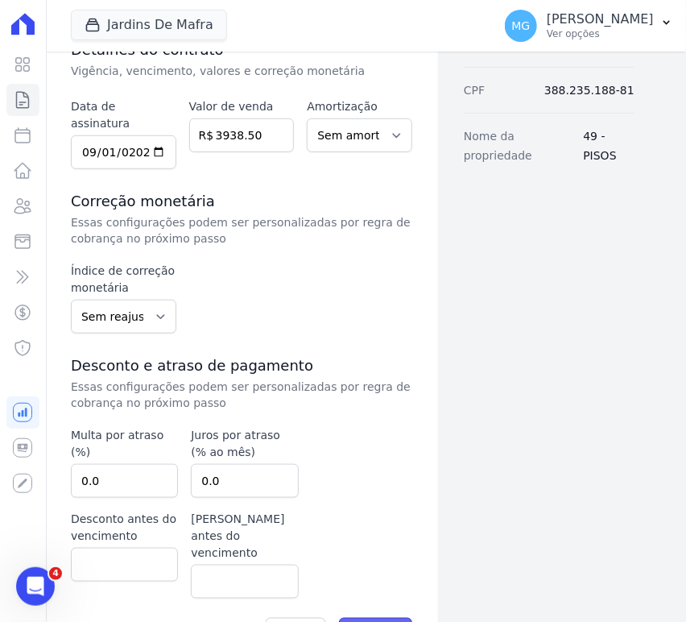
click at [370, 618] on input "Avançar" at bounding box center [375, 633] width 73 height 31
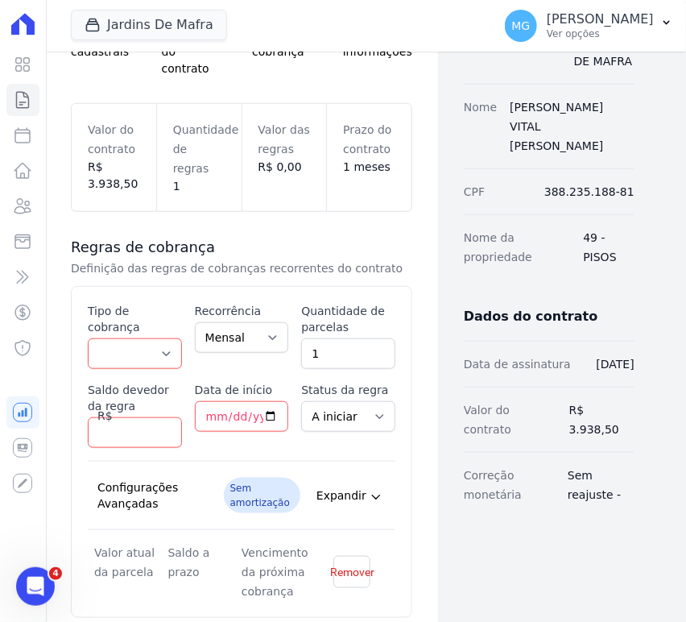
scroll to position [179, 0]
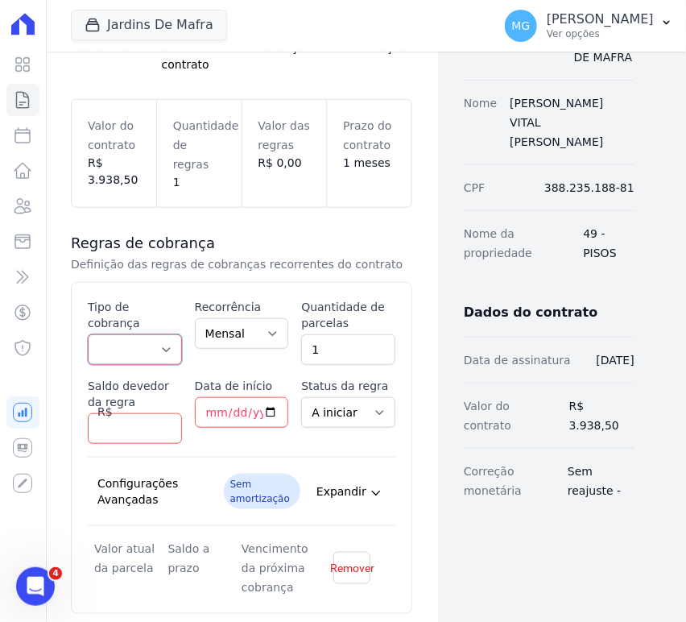
click at [163, 334] on select "Parcela Normal Entrada Sinal Intercalada Chaves Pré-chaves Pós-chaves Impostos …" at bounding box center [135, 349] width 94 height 31
select select "standard"
click at [88, 334] on select "Parcela Normal Entrada Sinal Intercalada Chaves Pré-chaves Pós-chaves Impostos …" at bounding box center [135, 349] width 94 height 31
click at [260, 318] on select "Mensal Bimestral Trimestral Semestral Anual" at bounding box center [242, 333] width 94 height 31
click at [371, 334] on input "2" at bounding box center [348, 349] width 94 height 31
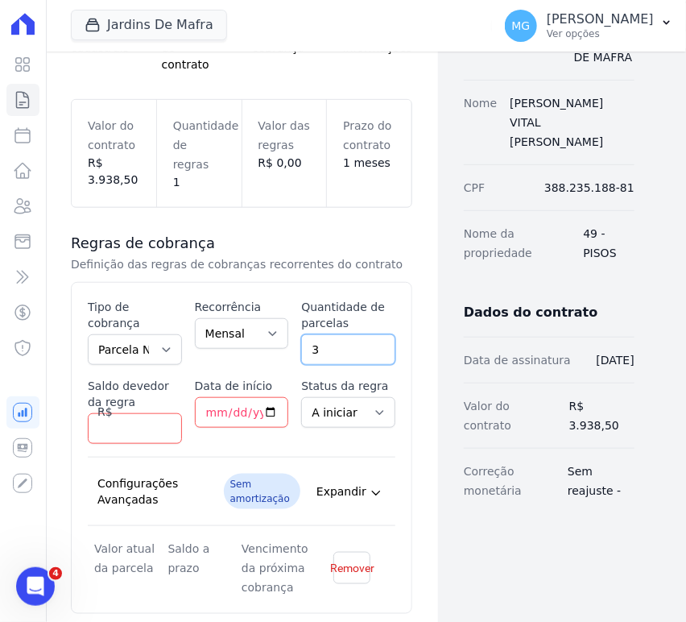
click at [371, 334] on input "3" at bounding box center [348, 349] width 94 height 31
click at [371, 334] on input "4" at bounding box center [348, 349] width 94 height 31
type input "5"
click at [371, 334] on input "5" at bounding box center [348, 349] width 94 height 31
click at [122, 413] on input "Saldo devedor da regra" at bounding box center [135, 428] width 94 height 31
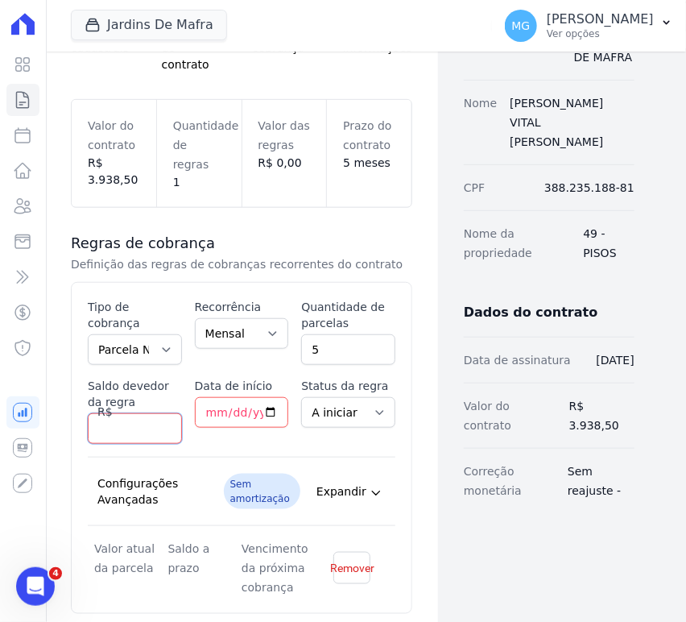
click at [129, 413] on input "Saldo devedor da regra" at bounding box center [135, 428] width 94 height 31
click at [114, 413] on input "793.5" at bounding box center [135, 428] width 94 height 31
type input "3967.50"
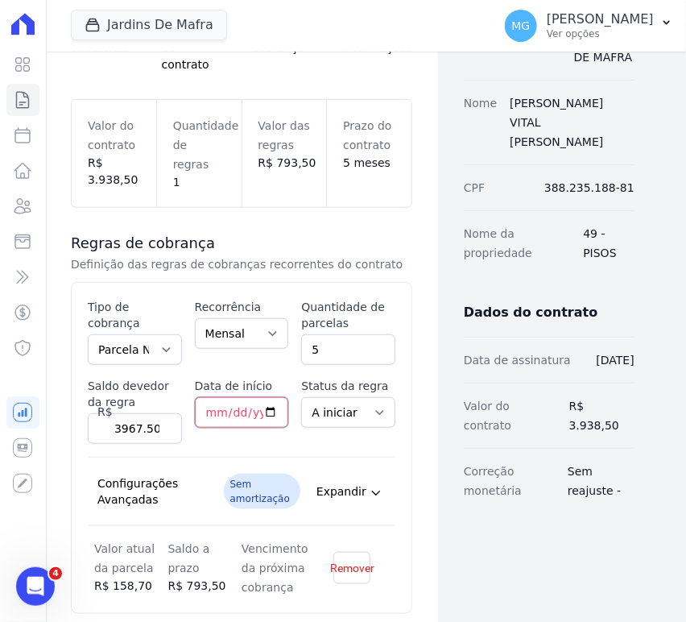
click at [195, 397] on input "Data de início" at bounding box center [242, 412] width 94 height 31
click at [213, 397] on input "Data de início" at bounding box center [242, 412] width 94 height 31
type input "2025-10-10"
click at [334, 417] on div "Status da regra A iniciar Em aberto" at bounding box center [348, 411] width 94 height 66
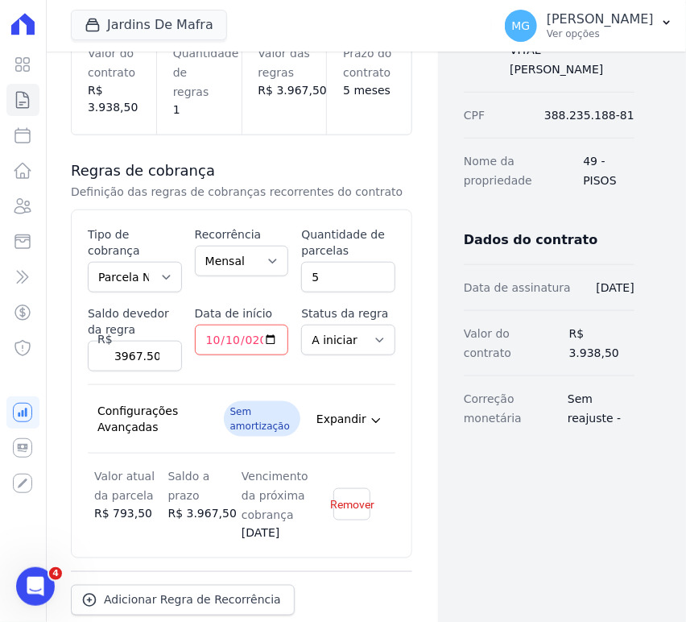
scroll to position [325, 0]
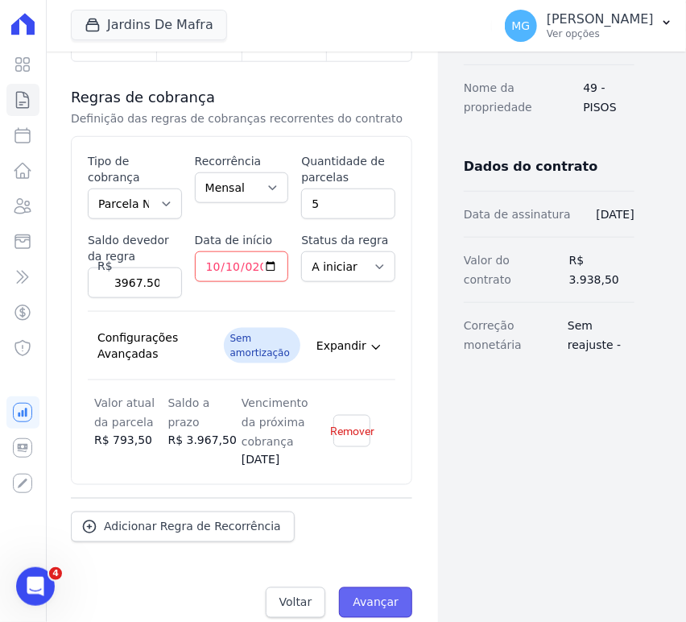
click at [384, 587] on input "Avançar" at bounding box center [375, 602] width 73 height 31
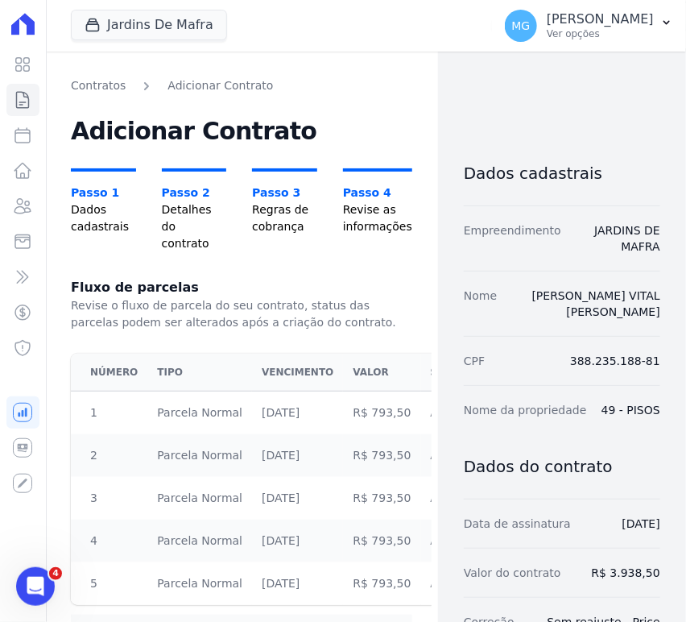
scroll to position [59, 0]
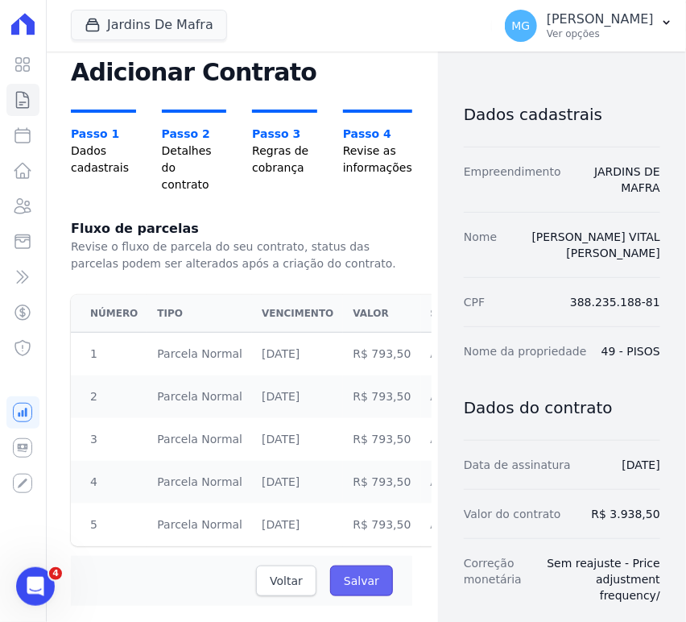
click at [366, 574] on input "Salvar" at bounding box center [361, 581] width 63 height 31
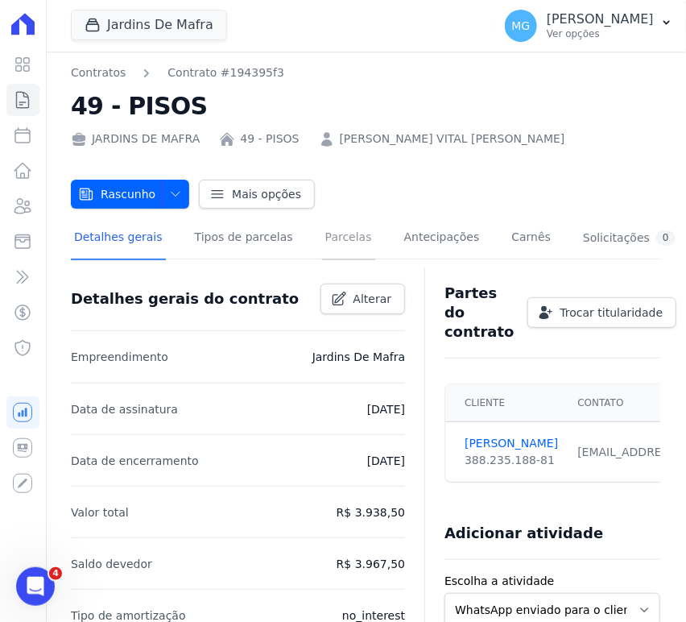
click at [322, 235] on link "Parcelas" at bounding box center [348, 239] width 53 height 43
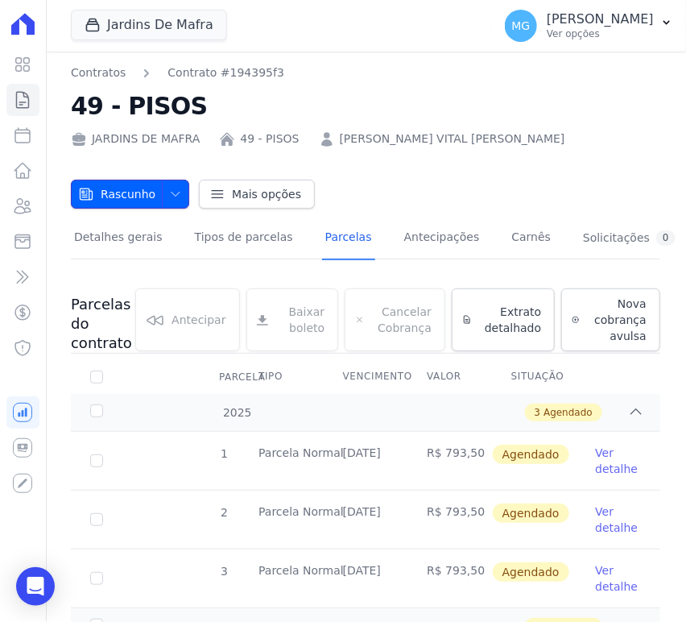
click at [170, 189] on icon "button" at bounding box center [175, 194] width 13 height 13
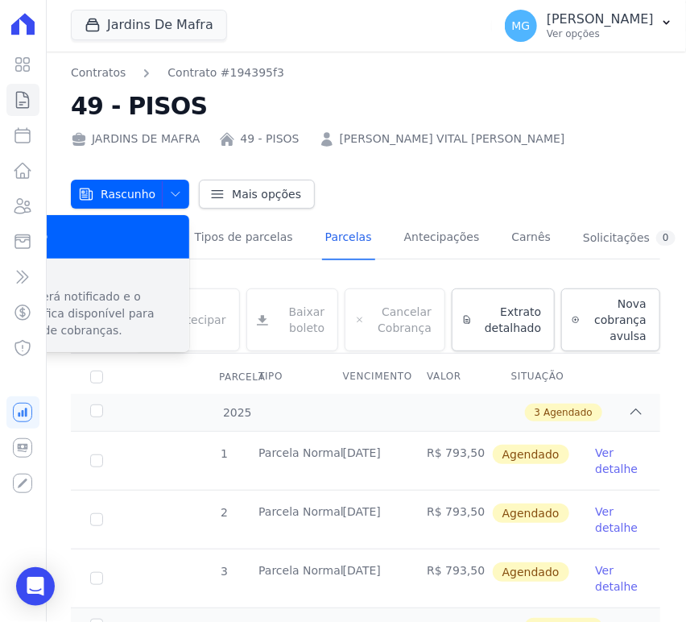
click at [84, 316] on p "Cliente será notificado e o contrato fica disponível para emissão de cobranças." at bounding box center [85, 313] width 184 height 51
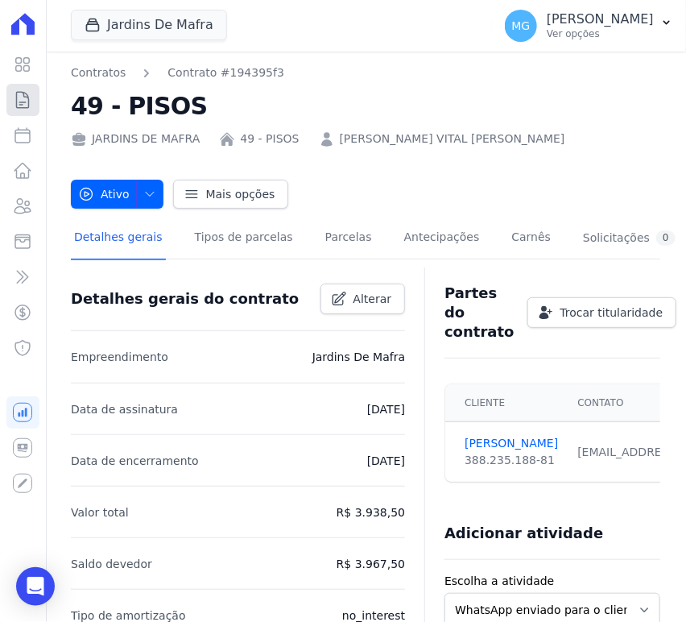
click at [19, 102] on icon at bounding box center [23, 100] width 12 height 16
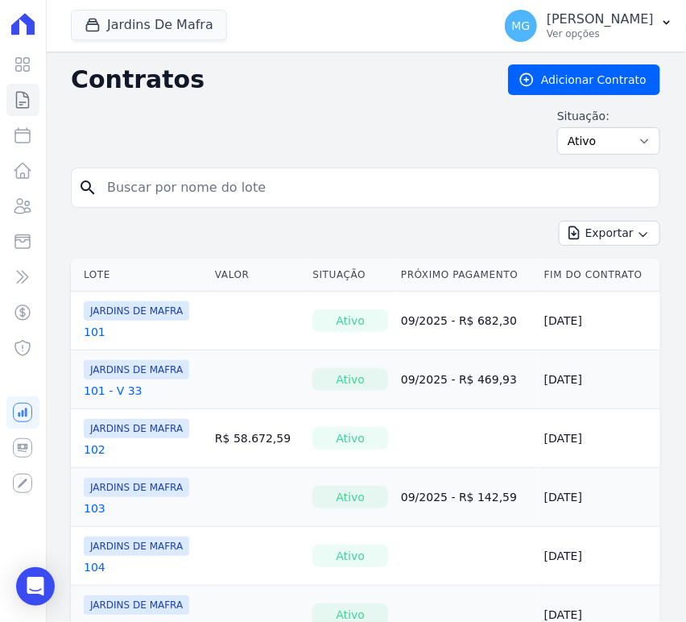
click at [238, 186] on input "search" at bounding box center [375, 188] width 556 height 32
type input "51"
